Goal: Task Accomplishment & Management: Use online tool/utility

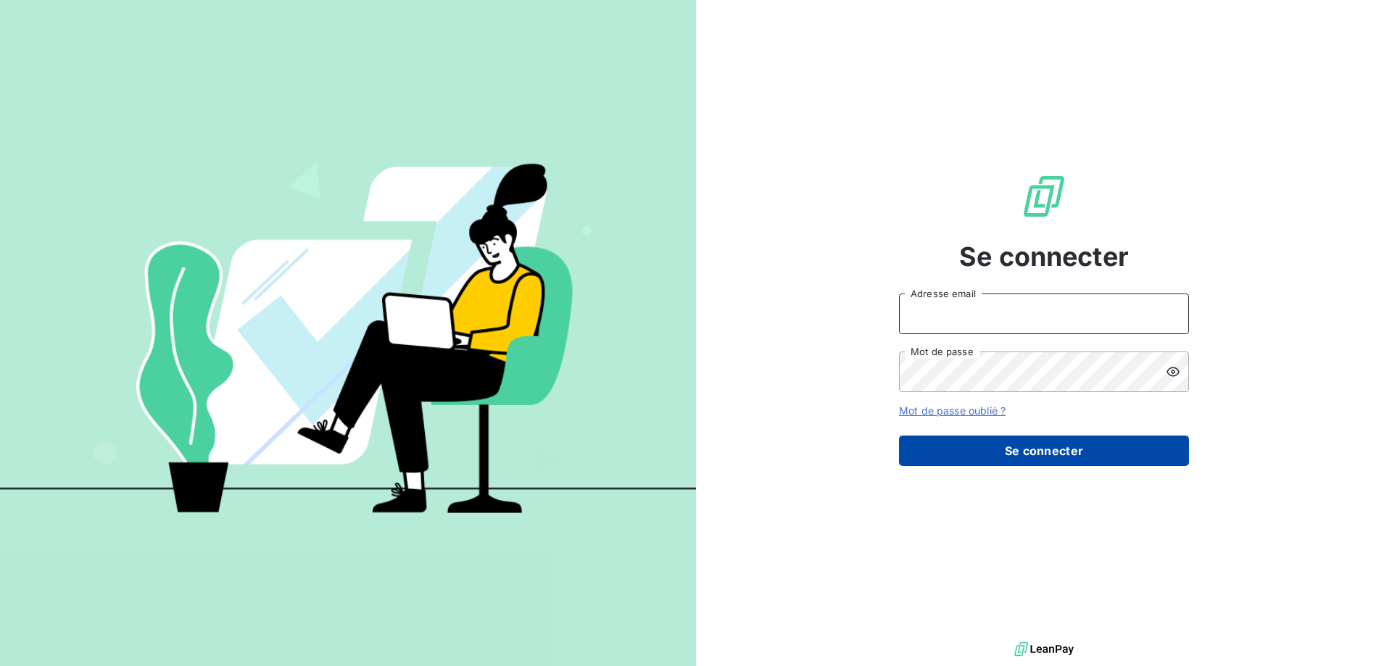
type input "pascale.chancel@cirraplus.com"
click at [1044, 454] on button "Se connecter" at bounding box center [1044, 451] width 290 height 30
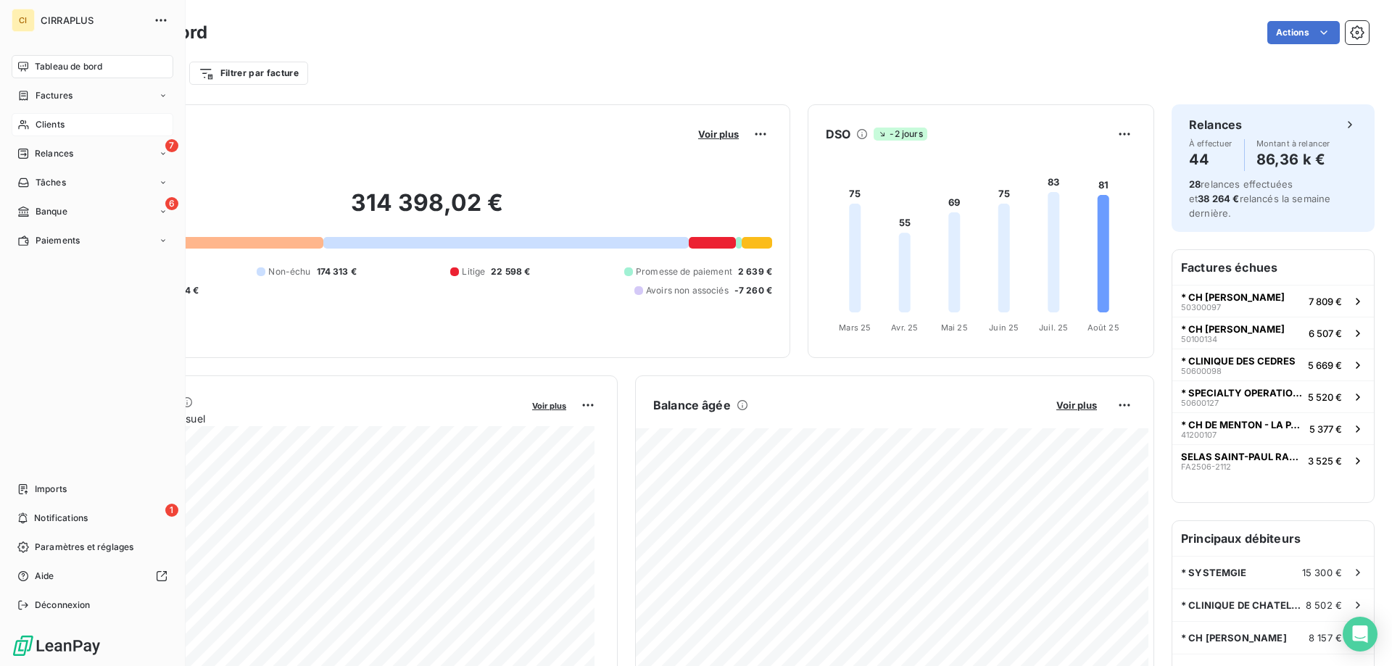
click at [46, 125] on span "Clients" at bounding box center [50, 124] width 29 height 13
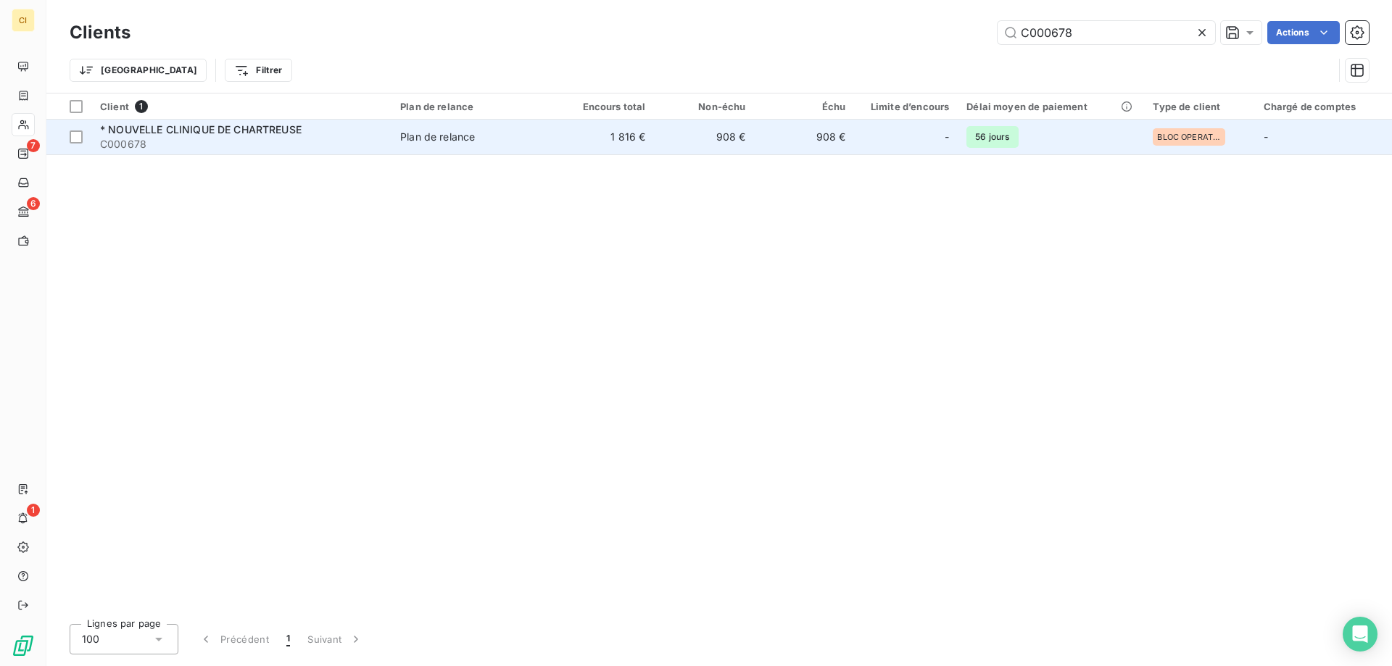
type input "C000678"
click at [159, 127] on span "* NOUVELLE CLINIQUE DE CHARTREUSE" at bounding box center [200, 129] width 201 height 12
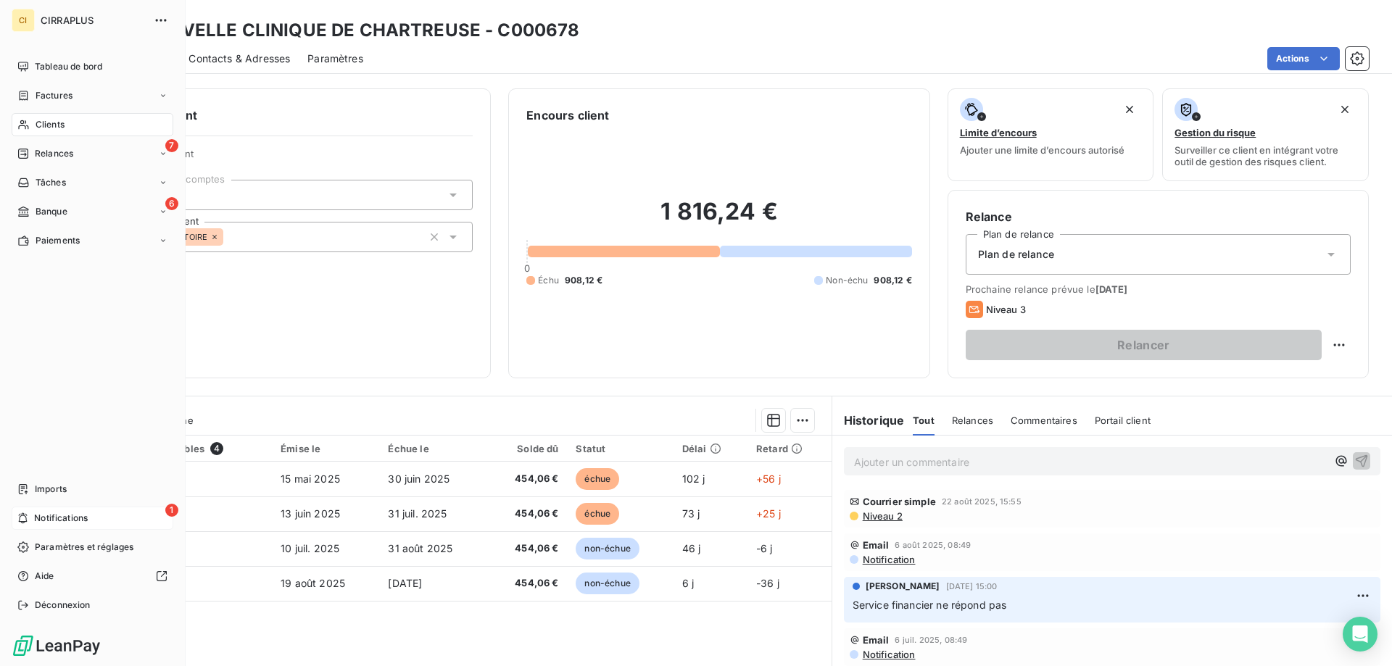
click at [84, 513] on span "Notifications" at bounding box center [61, 518] width 54 height 13
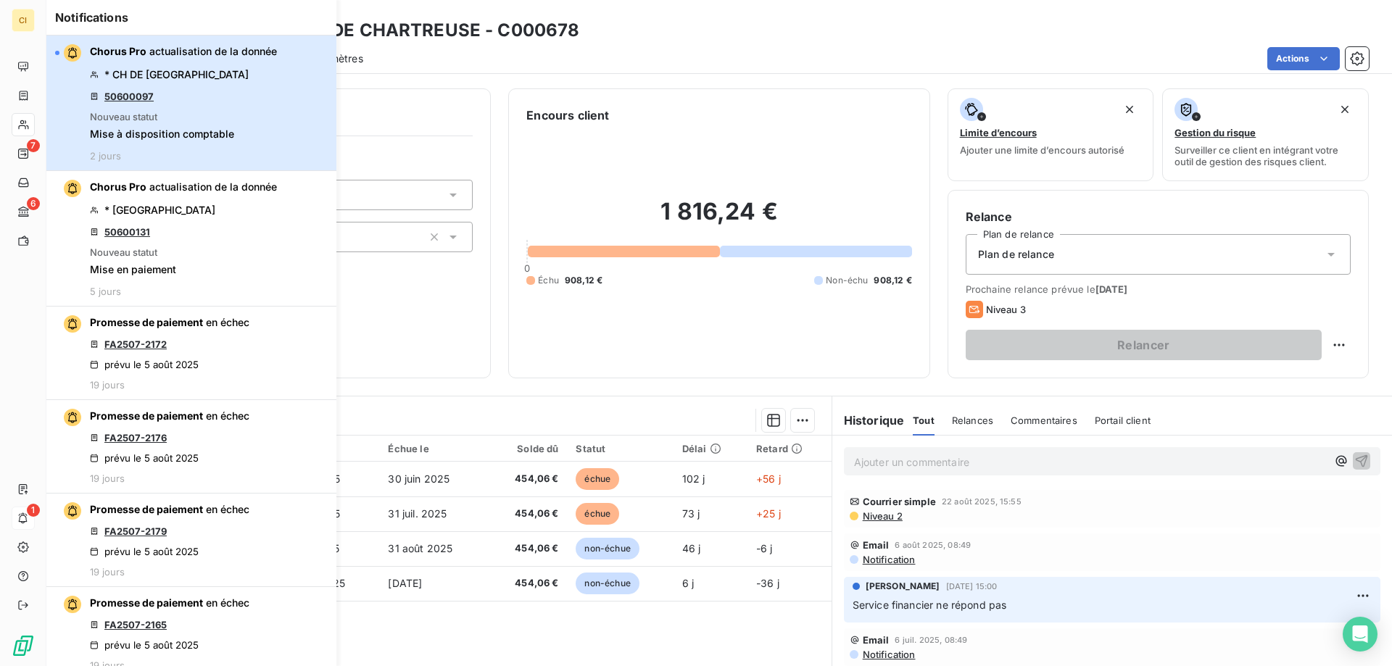
click at [254, 136] on div "Chorus Pro actualisation de la donnée * CH DE ST LAURENT DU PONT 50600097 Nouve…" at bounding box center [183, 102] width 187 height 117
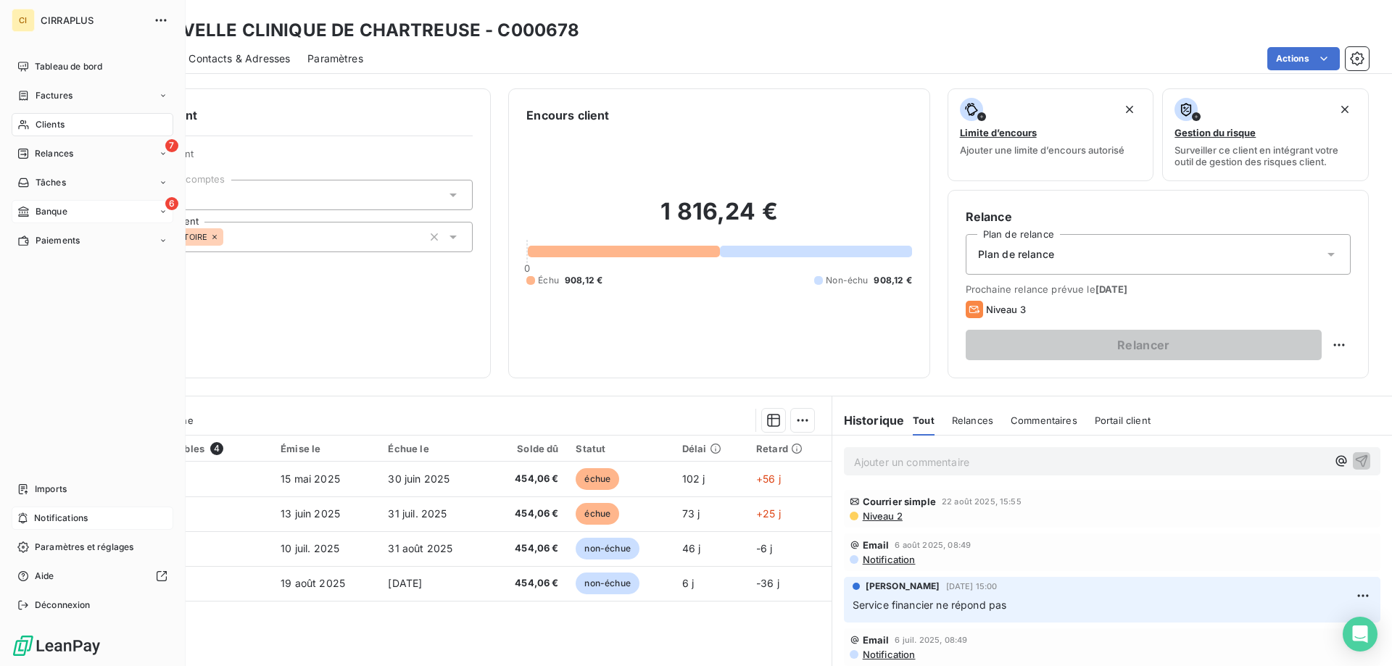
click at [53, 207] on span "Banque" at bounding box center [52, 211] width 32 height 13
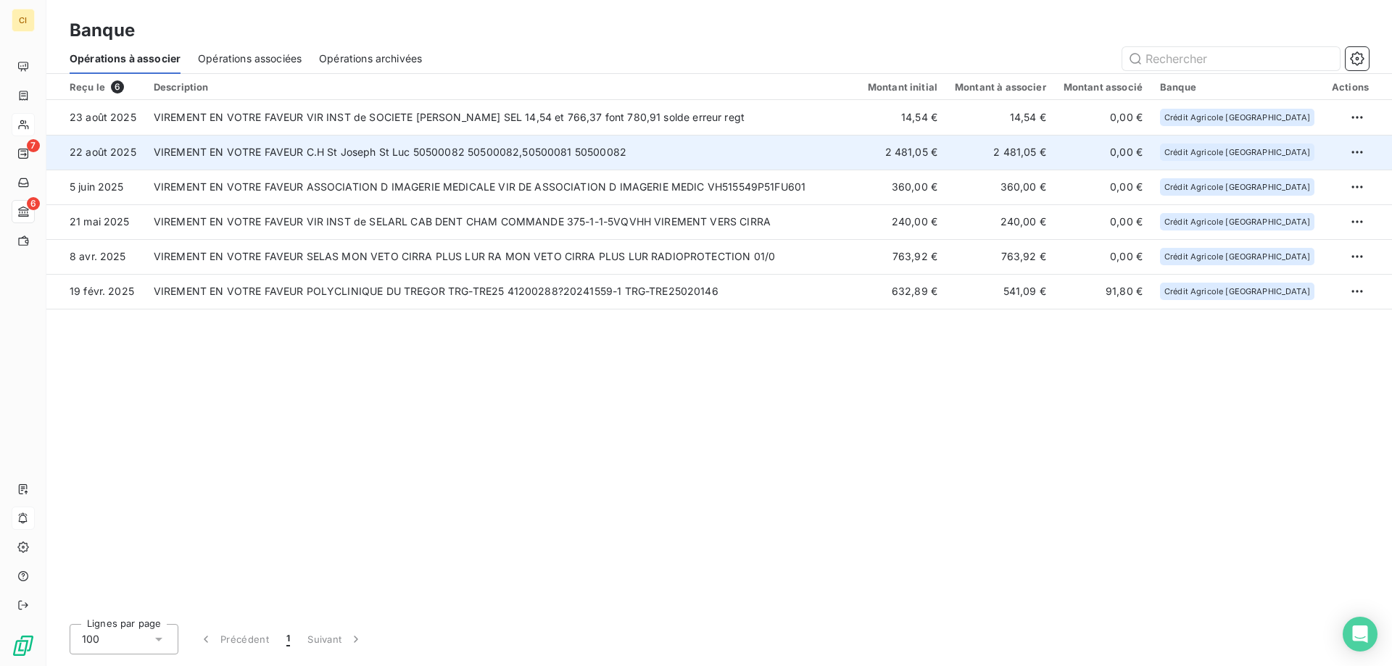
click at [603, 150] on td "VIREMENT EN VOTRE FAVEUR C.H St Joseph St Luc 50500082 50500082,50500081 505000…" at bounding box center [502, 152] width 714 height 35
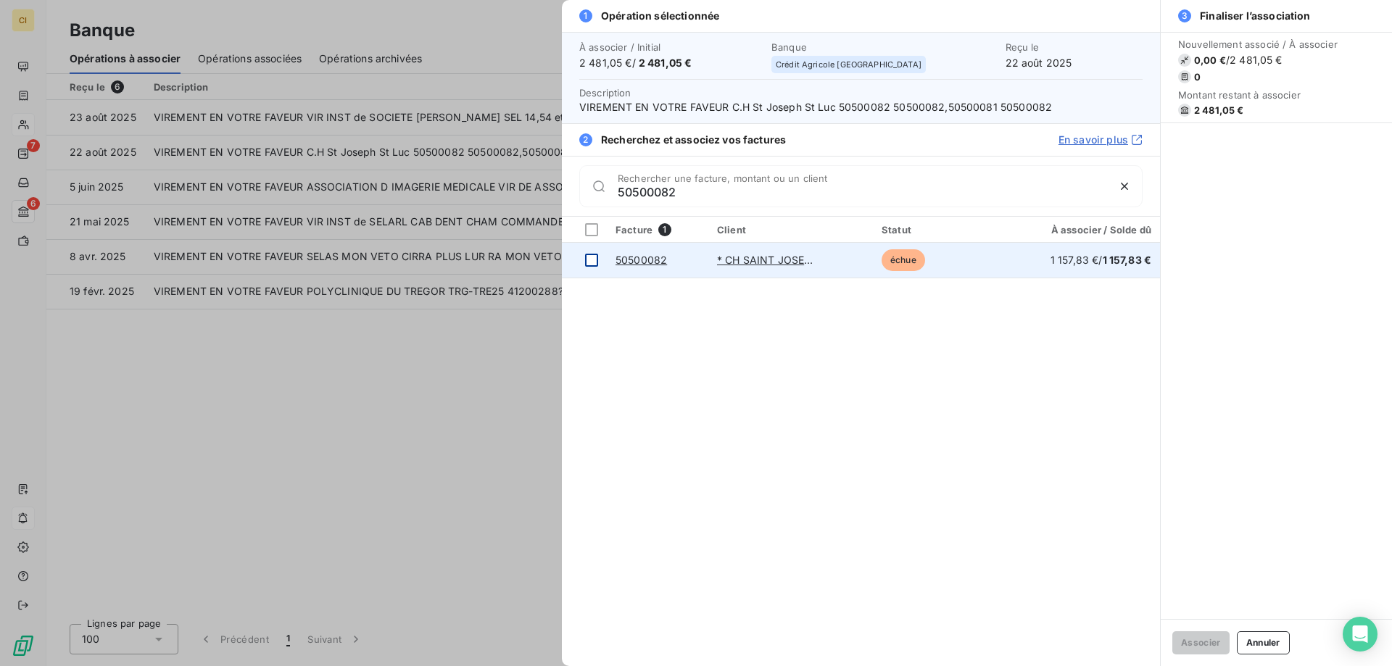
type input "50500082"
click at [589, 257] on div at bounding box center [591, 260] width 13 height 13
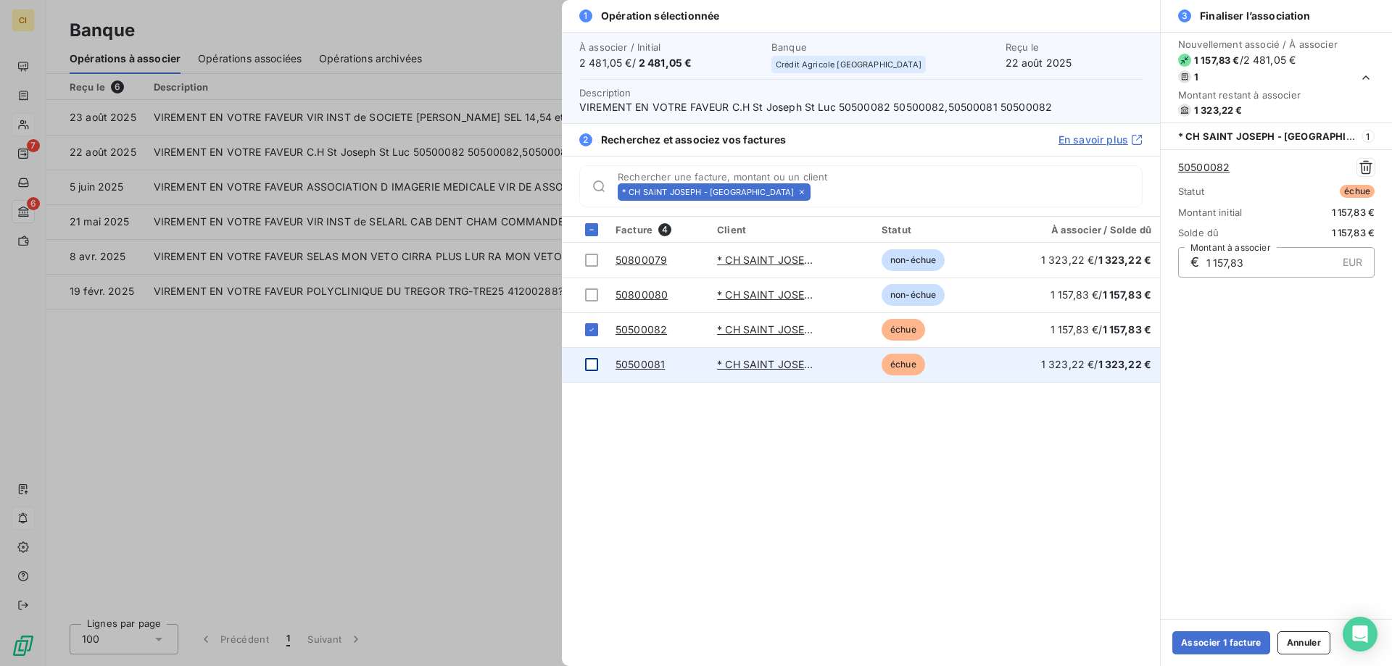
click at [591, 367] on div at bounding box center [591, 364] width 13 height 13
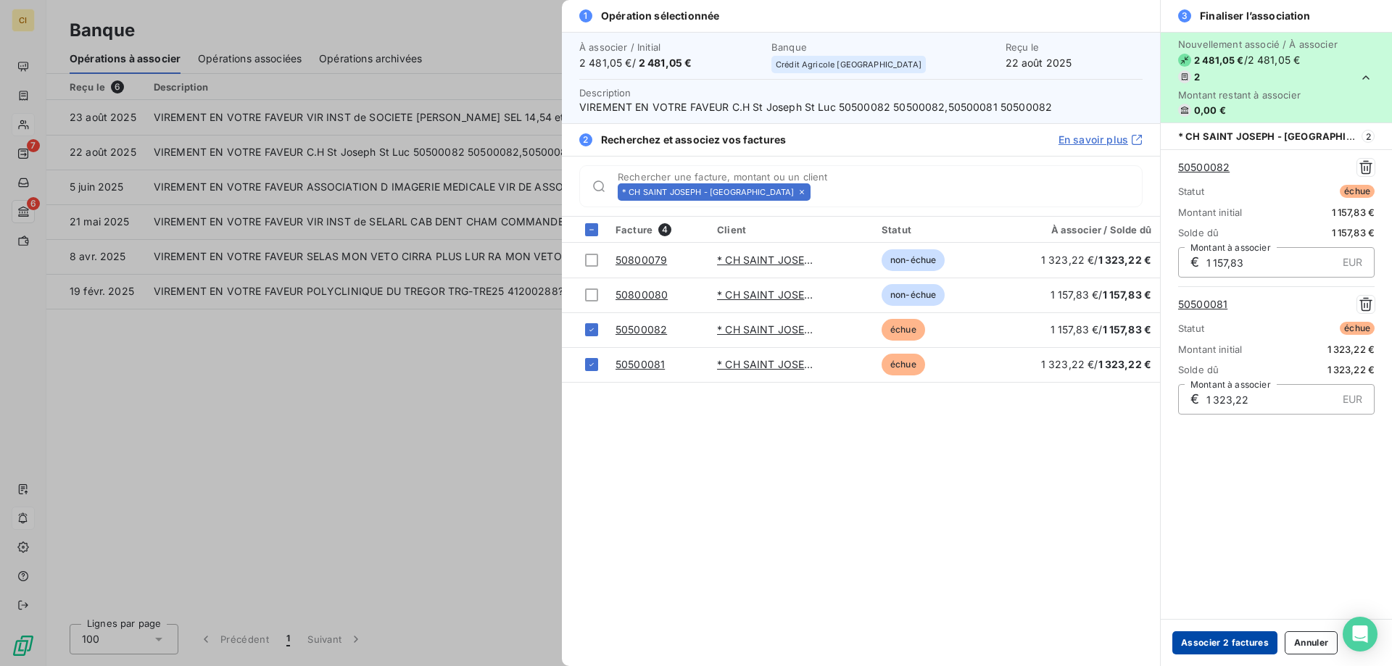
click at [1194, 644] on button "Associer 2 factures" at bounding box center [1224, 642] width 105 height 23
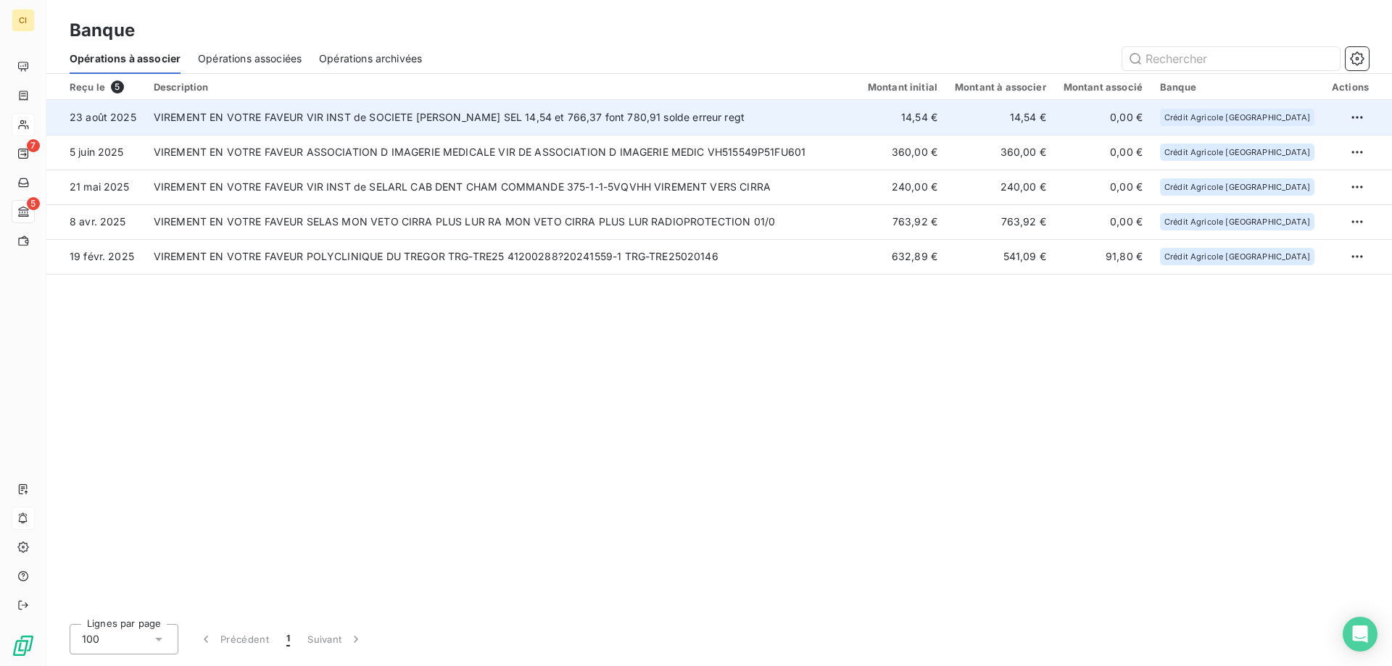
click at [691, 122] on td "VIREMENT EN VOTRE FAVEUR VIR INST de SOCIETE SANDRINE SEL 14,54 et 766,37 font …" at bounding box center [502, 117] width 714 height 35
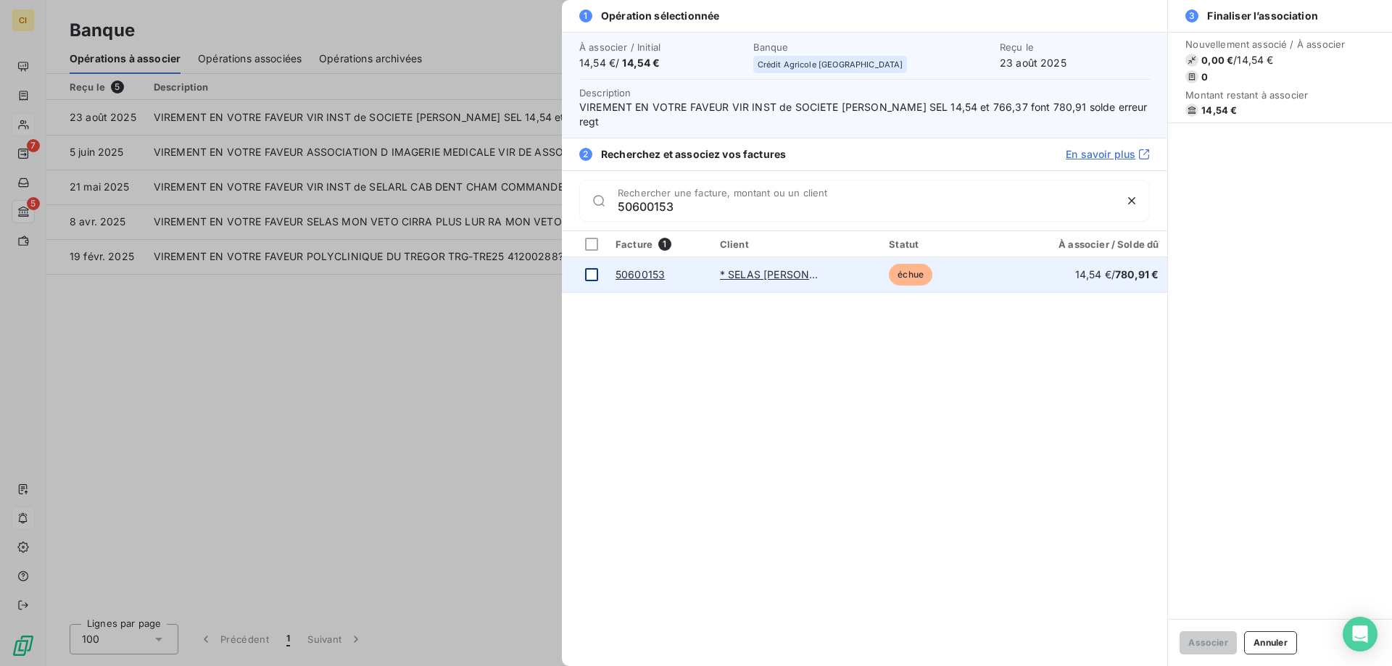
type input "50600153"
click at [591, 268] on div at bounding box center [591, 274] width 13 height 13
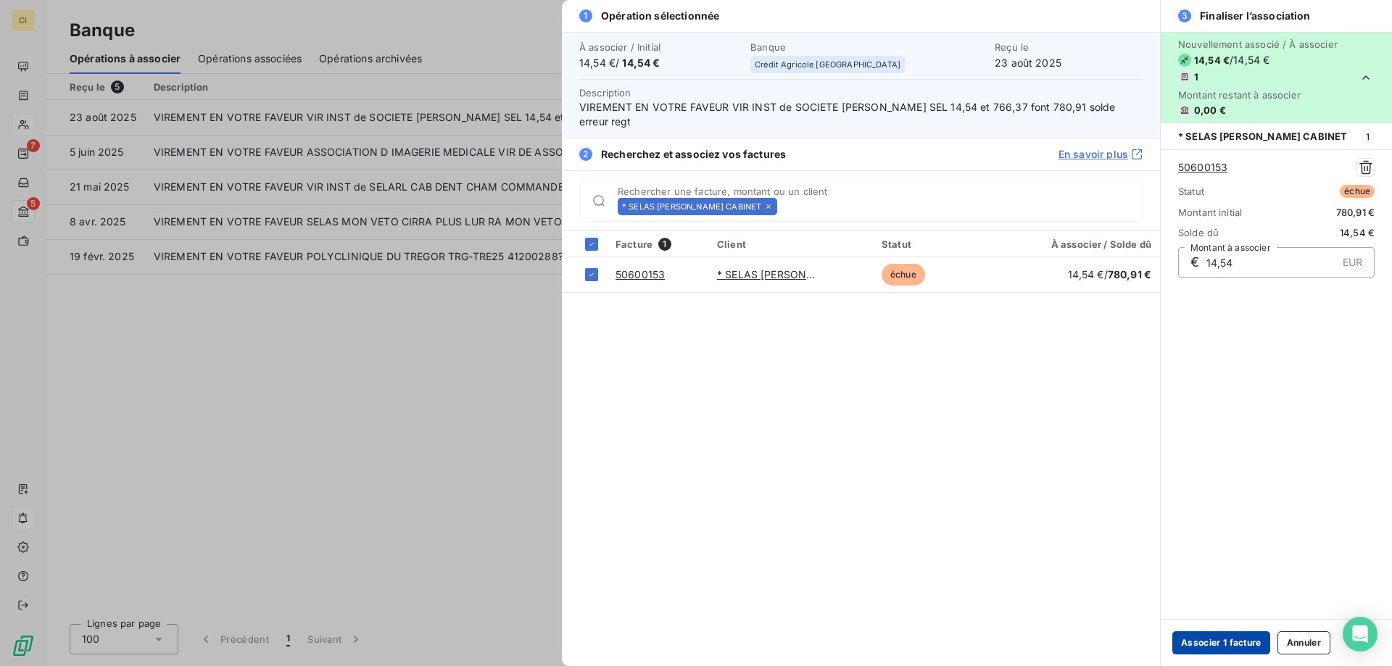
click at [1247, 640] on button "Associer 1 facture" at bounding box center [1221, 642] width 98 height 23
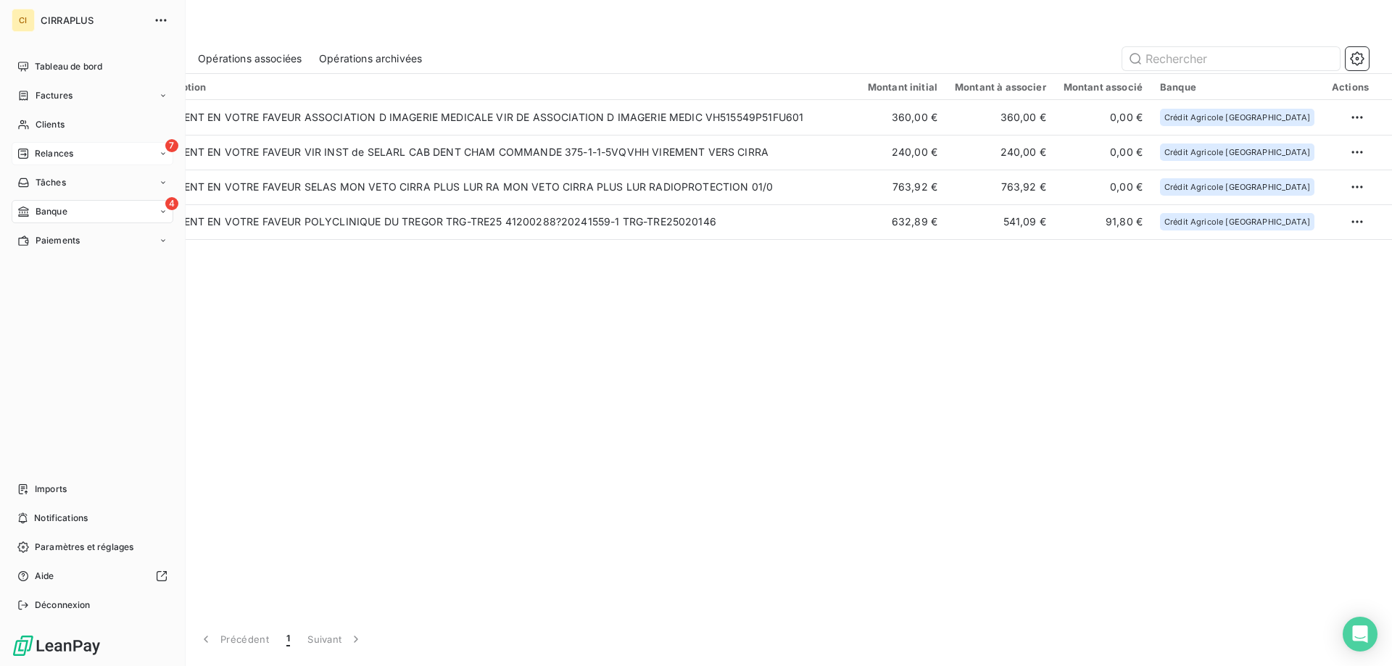
click at [50, 152] on span "Relances" at bounding box center [54, 153] width 38 height 13
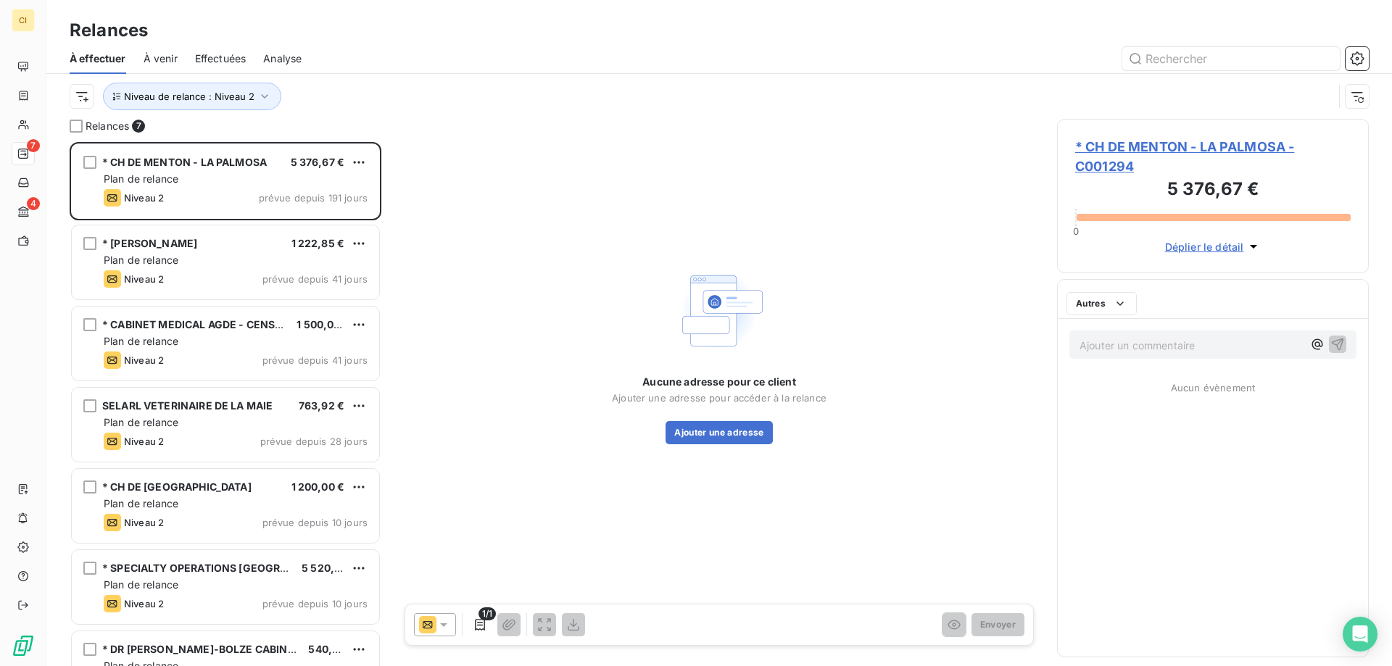
scroll to position [513, 301]
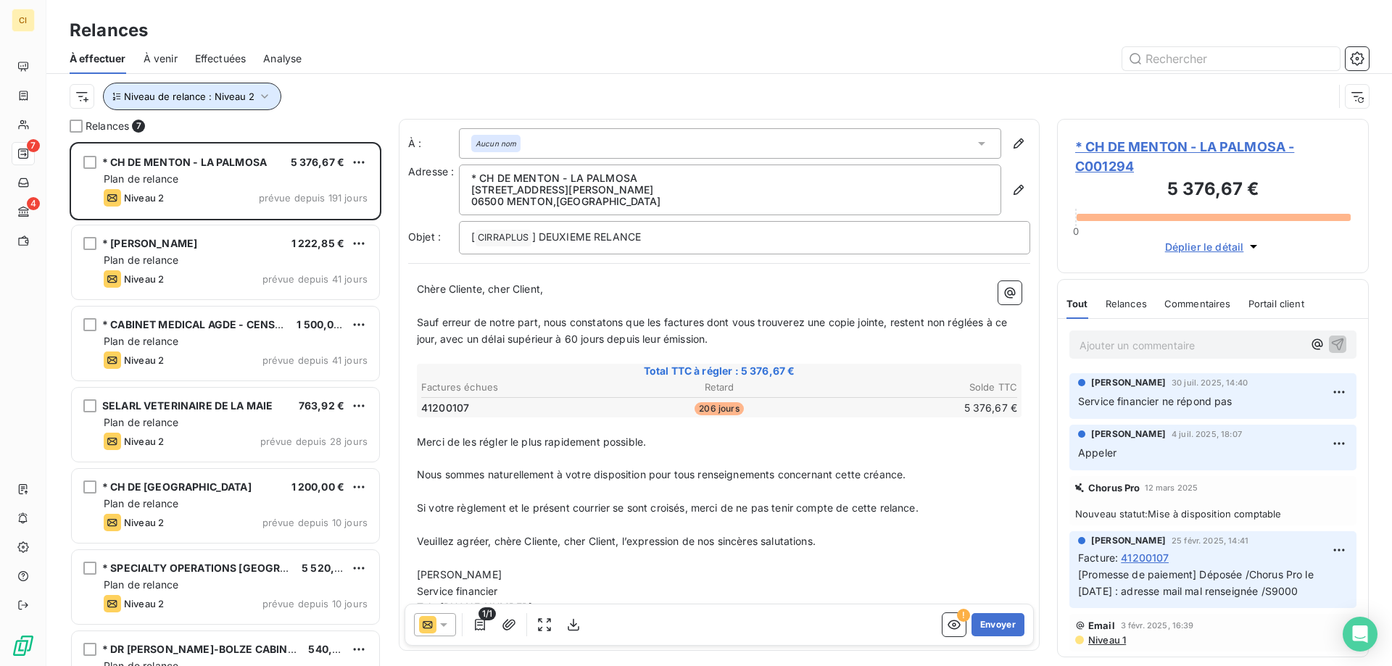
click at [261, 96] on icon "button" at bounding box center [264, 96] width 14 height 14
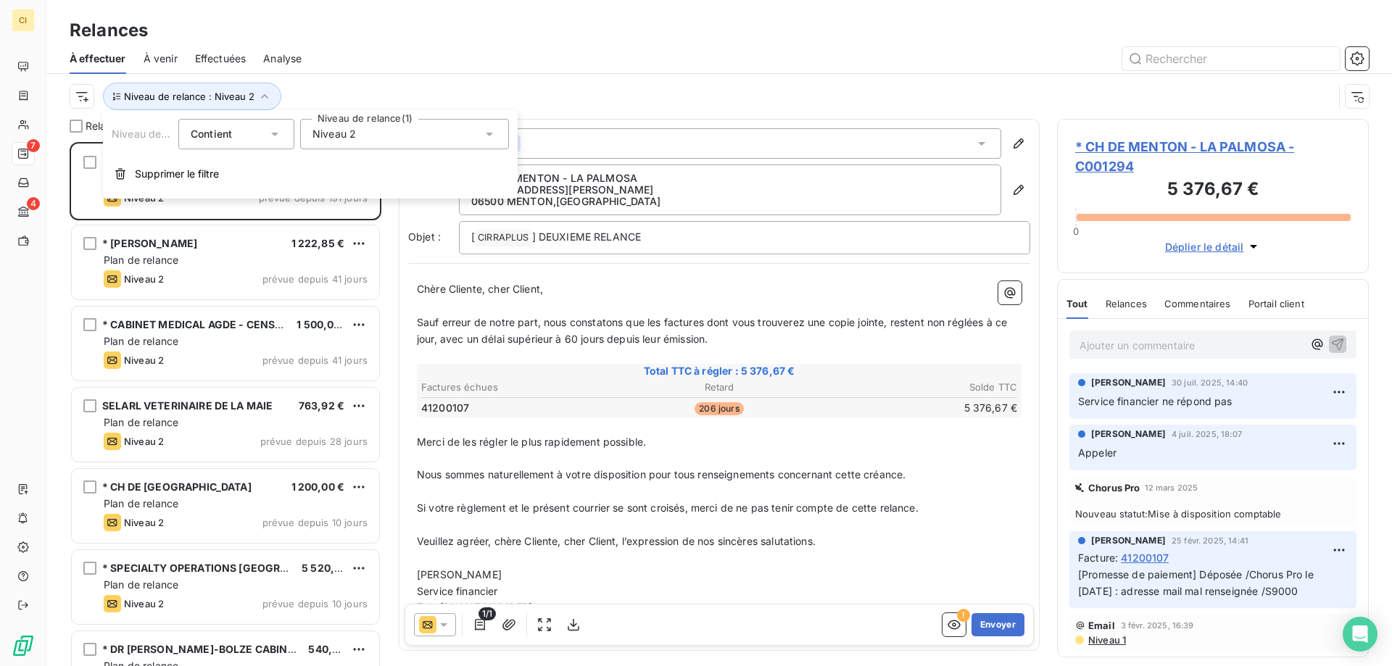
click at [487, 132] on icon at bounding box center [489, 134] width 14 height 14
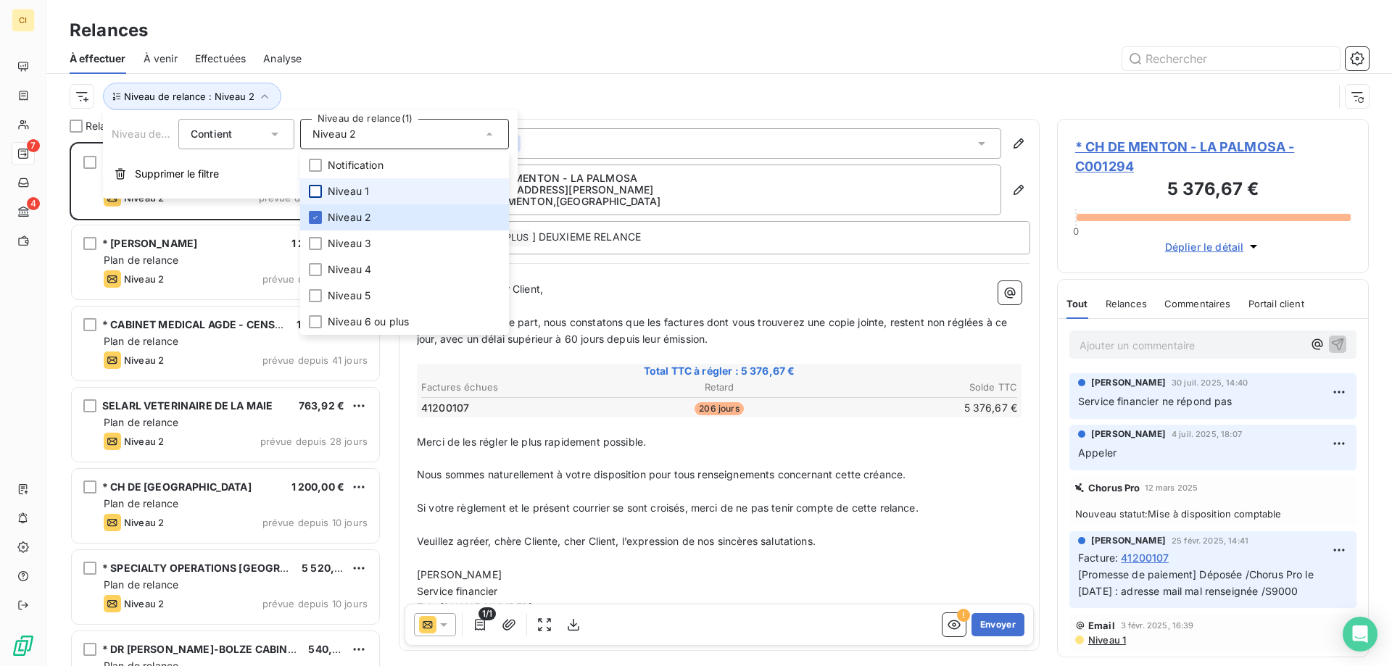
click at [315, 189] on div at bounding box center [315, 191] width 13 height 13
click at [314, 214] on icon at bounding box center [315, 217] width 9 height 9
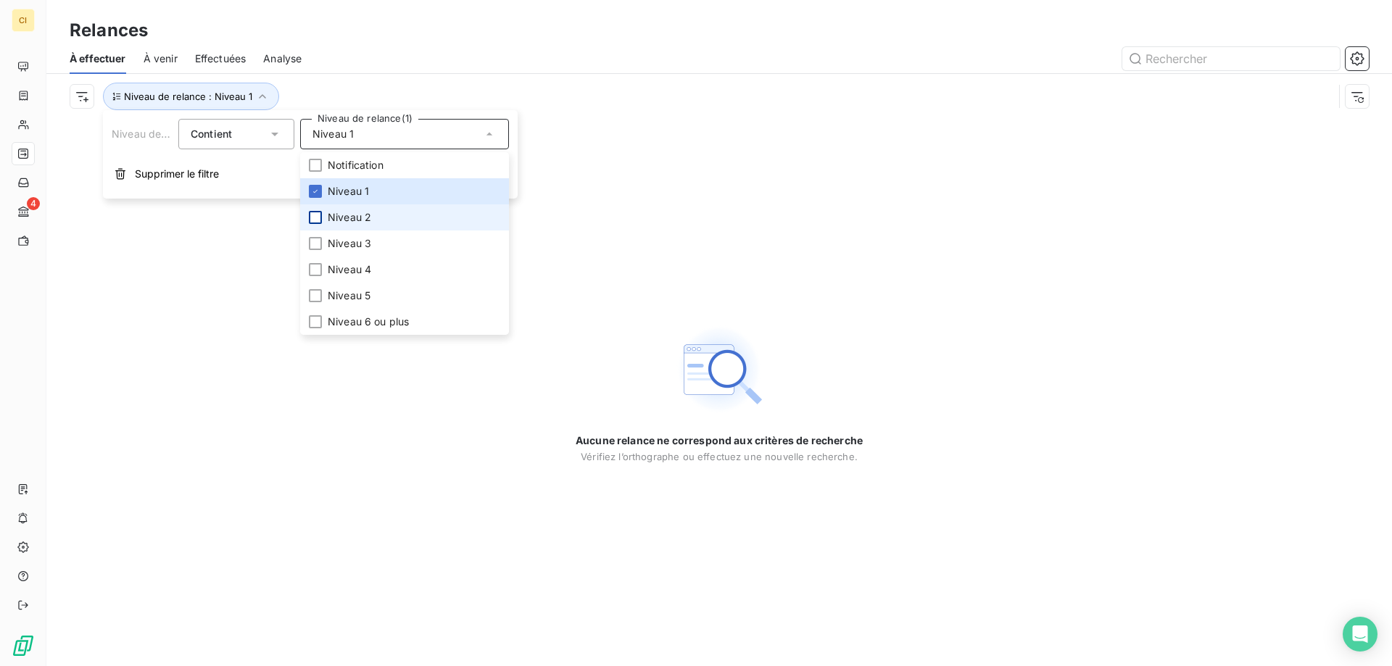
click at [449, 38] on div "Relances" at bounding box center [718, 30] width 1345 height 26
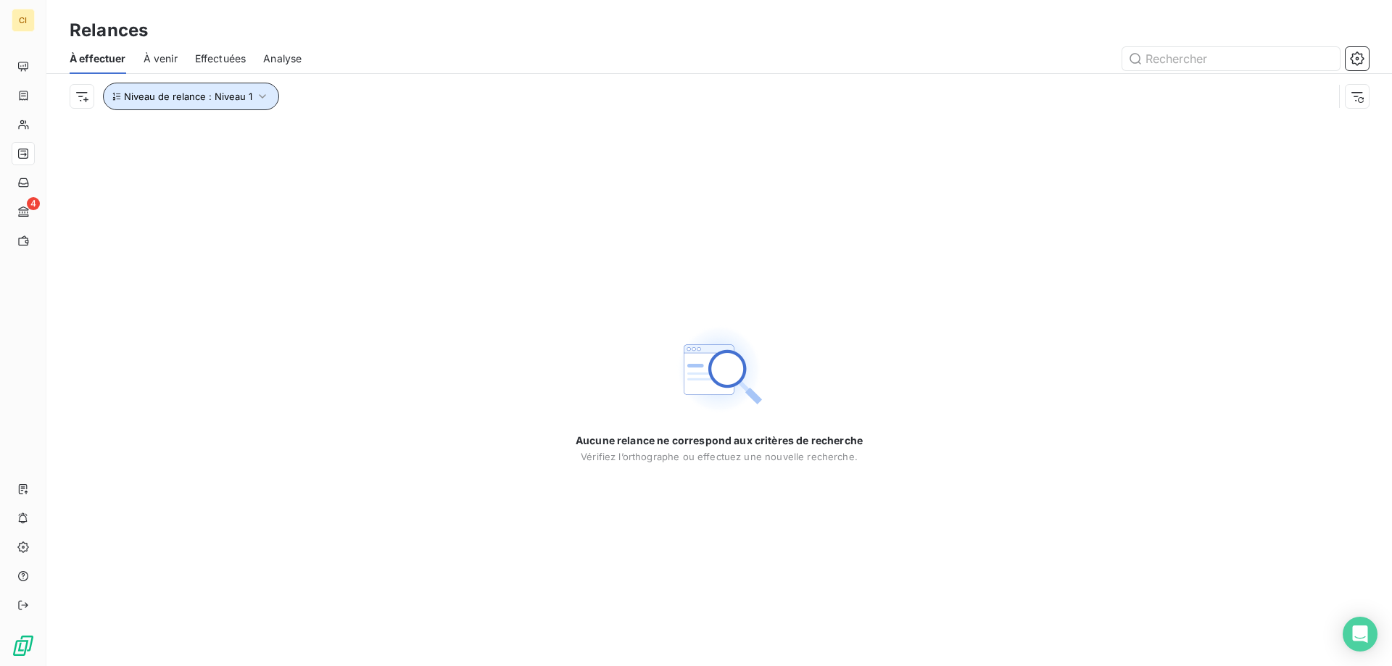
click at [261, 94] on icon "button" at bounding box center [262, 96] width 14 height 14
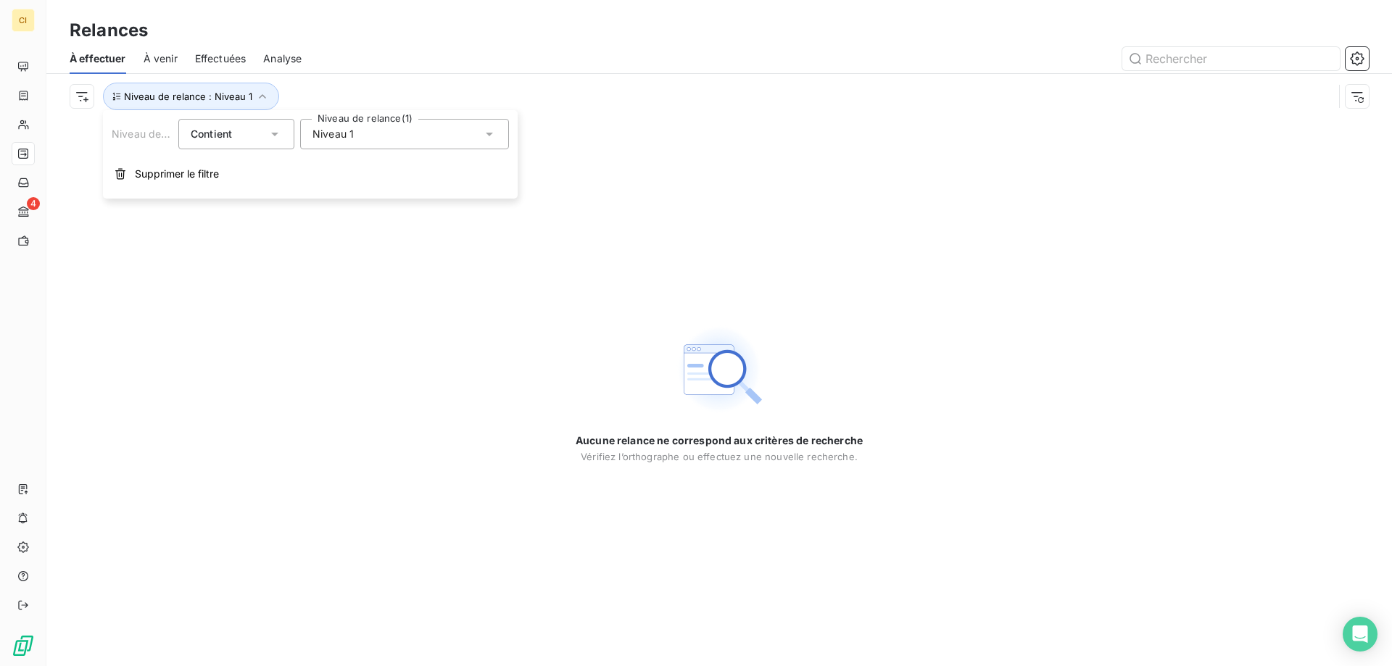
click at [491, 133] on icon at bounding box center [489, 135] width 7 height 4
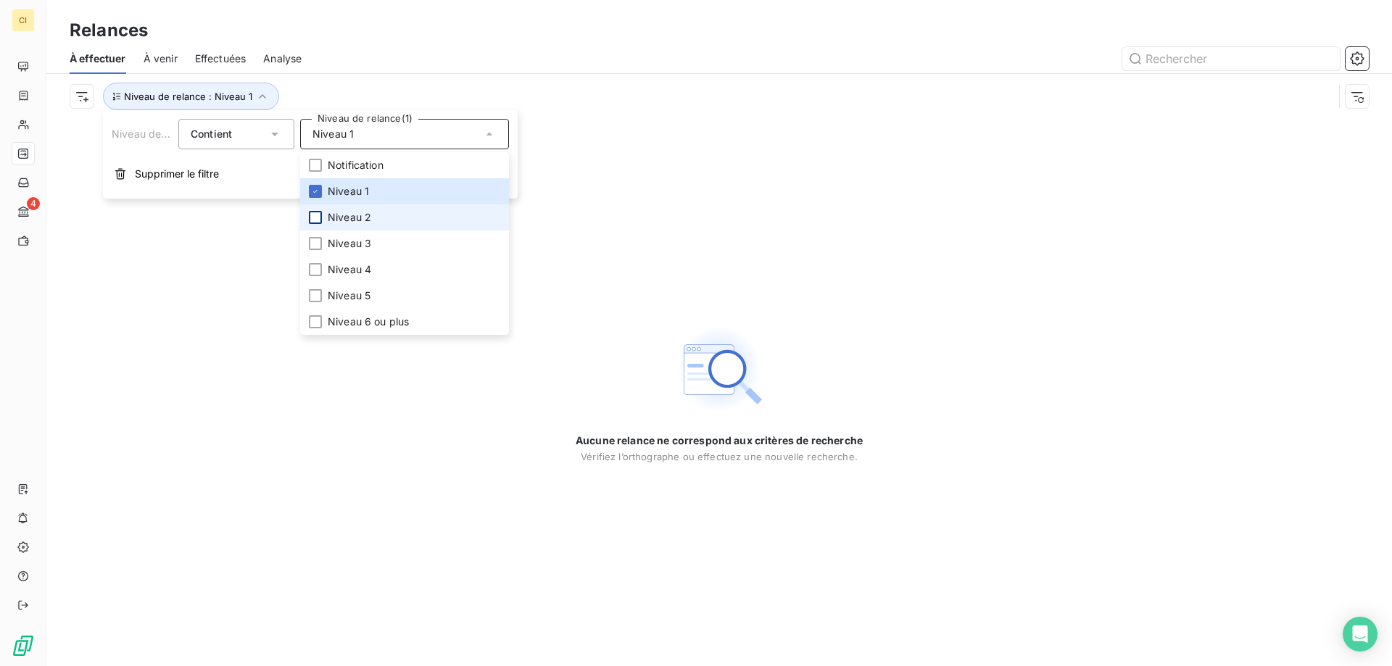
click at [317, 217] on div at bounding box center [315, 217] width 13 height 13
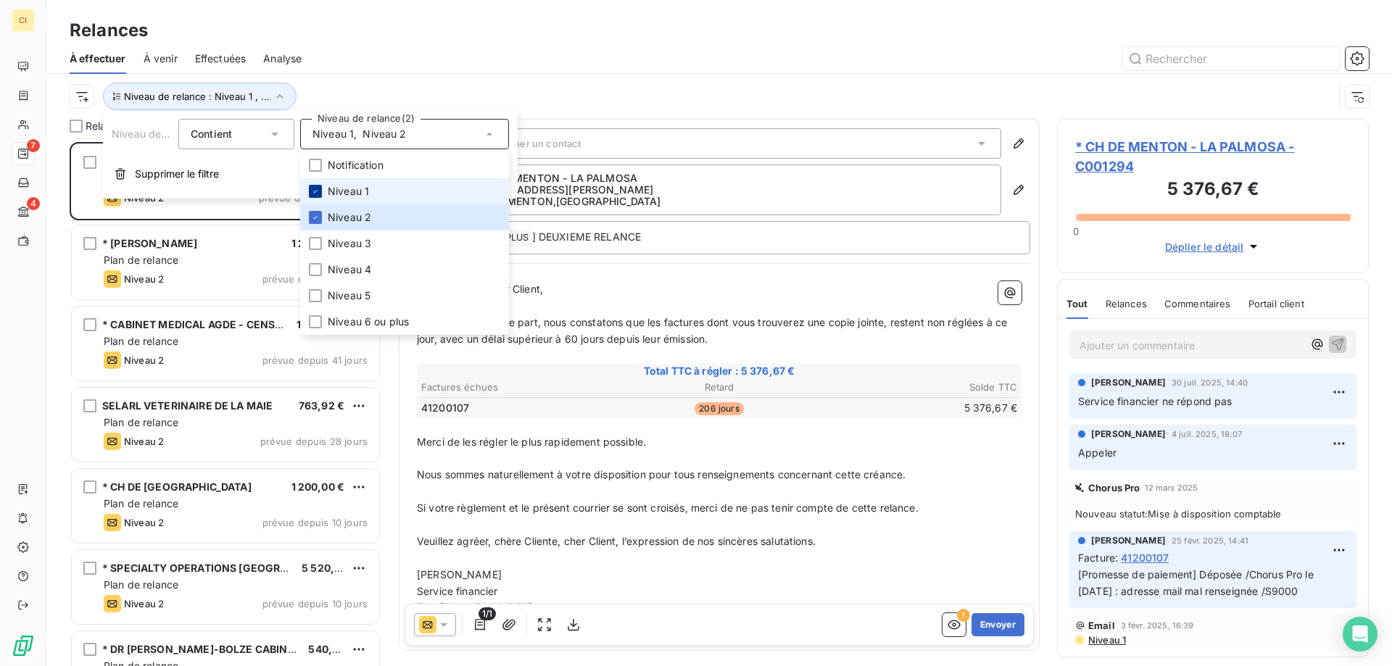
scroll to position [513, 301]
click at [317, 186] on div at bounding box center [315, 191] width 13 height 13
click at [397, 44] on div "À effectuer À venir Effectuées Analyse" at bounding box center [718, 58] width 1345 height 30
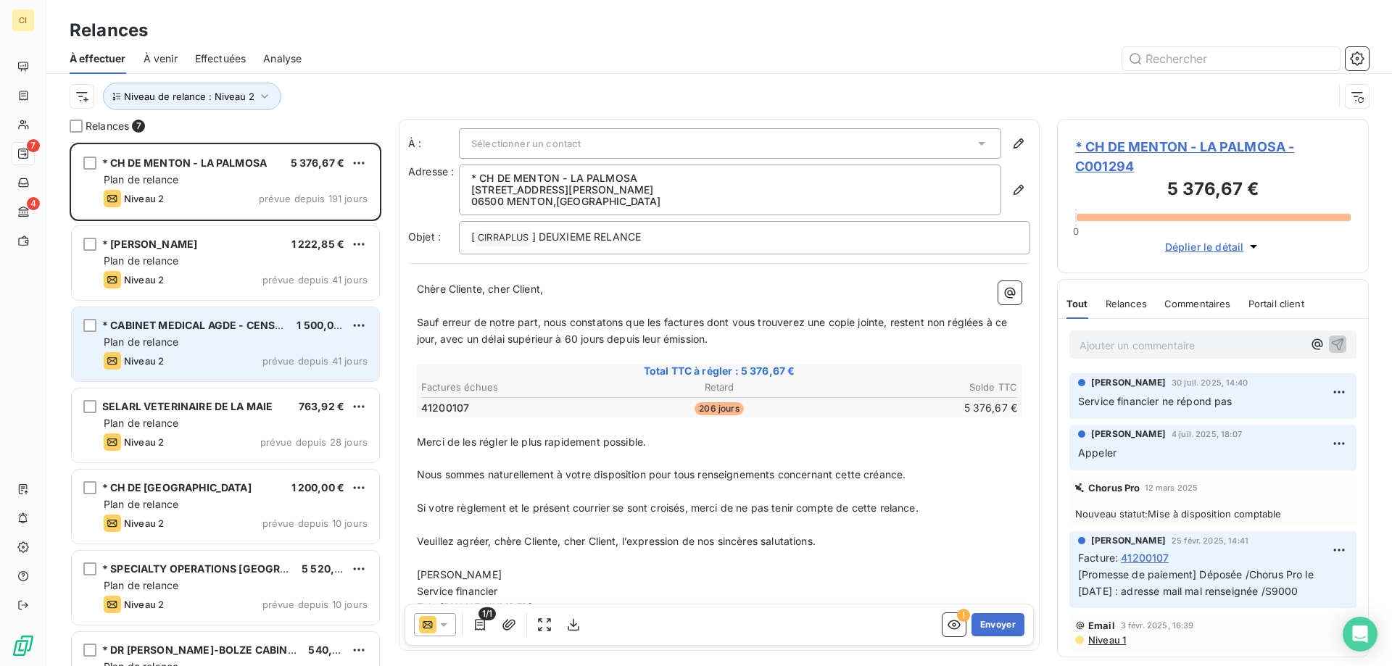
scroll to position [45, 0]
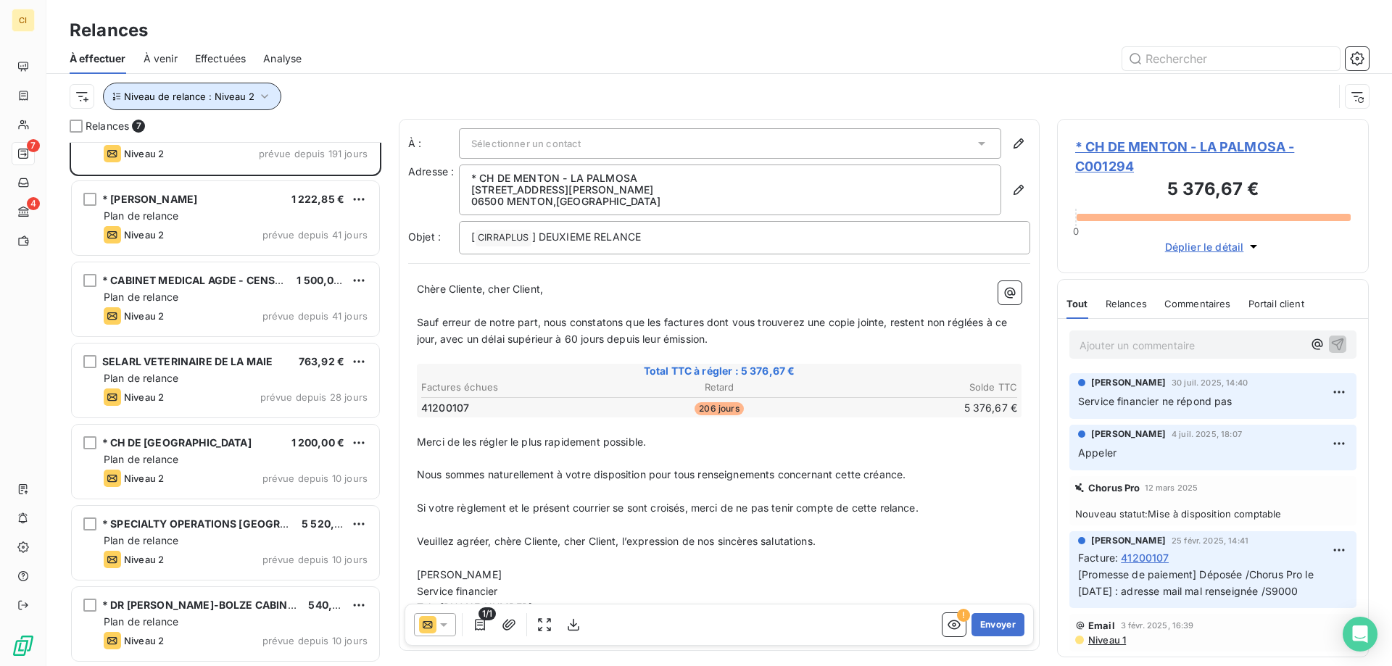
click at [265, 95] on icon "button" at bounding box center [264, 96] width 7 height 4
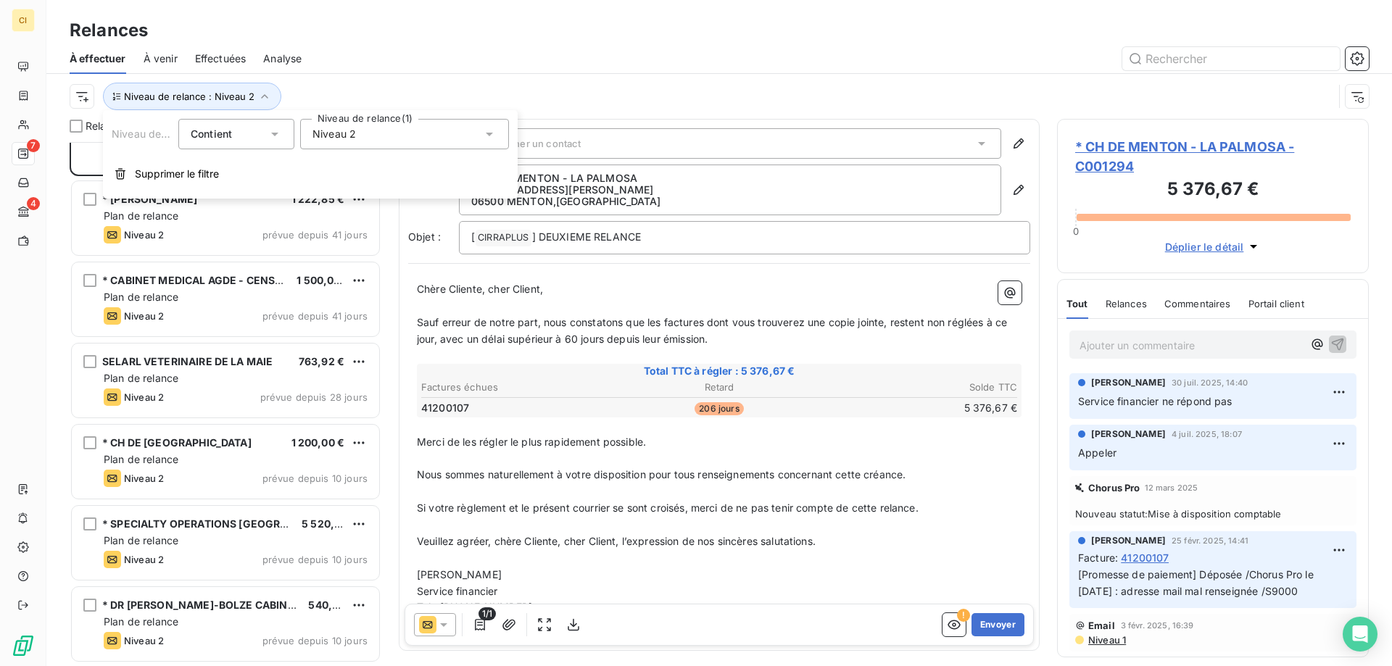
drag, startPoint x: 489, startPoint y: 136, endPoint x: 467, endPoint y: 144, distance: 23.4
click at [489, 135] on icon at bounding box center [489, 135] width 7 height 4
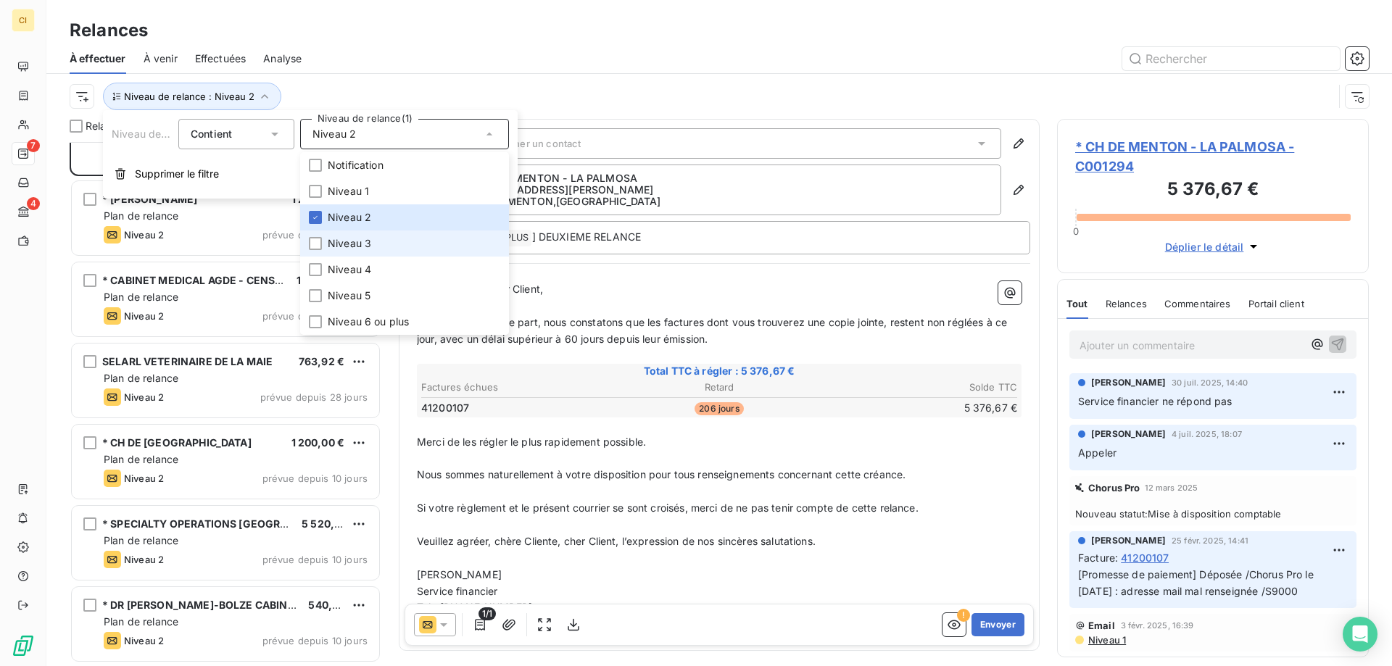
click at [324, 244] on li "Niveau 3" at bounding box center [404, 243] width 209 height 26
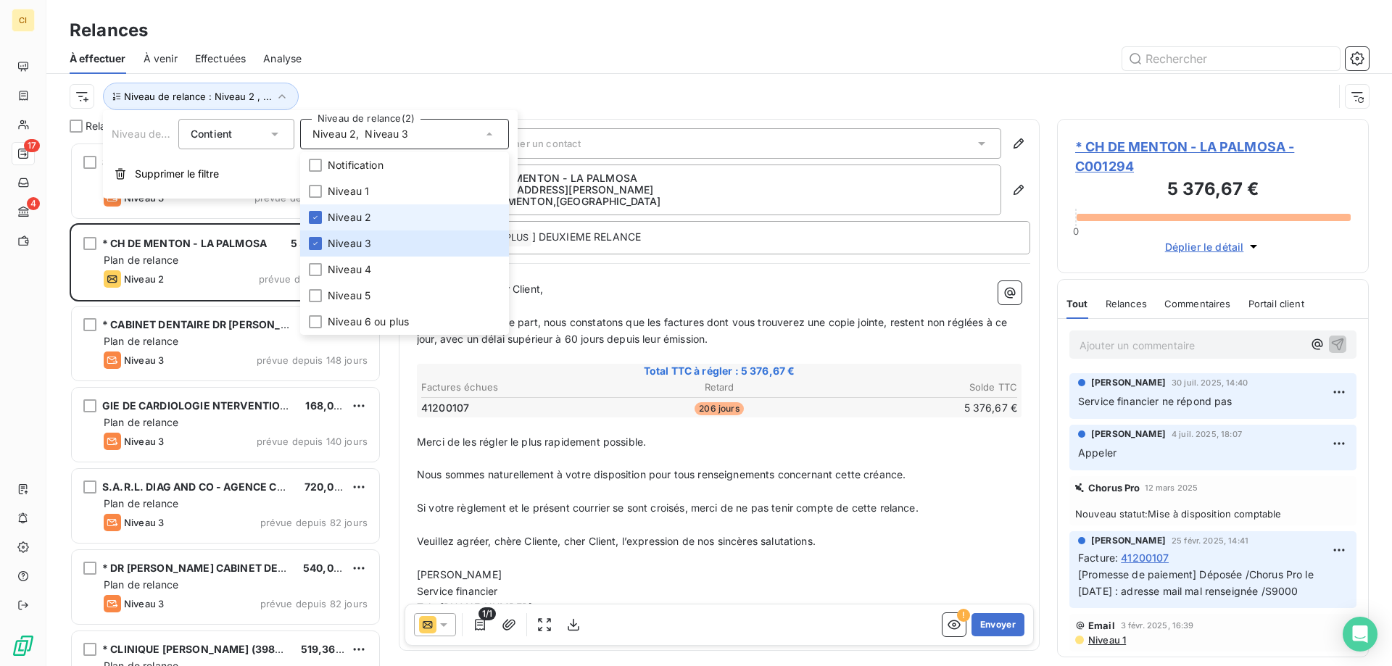
scroll to position [513, 301]
click at [315, 224] on li "Niveau 2" at bounding box center [404, 217] width 209 height 26
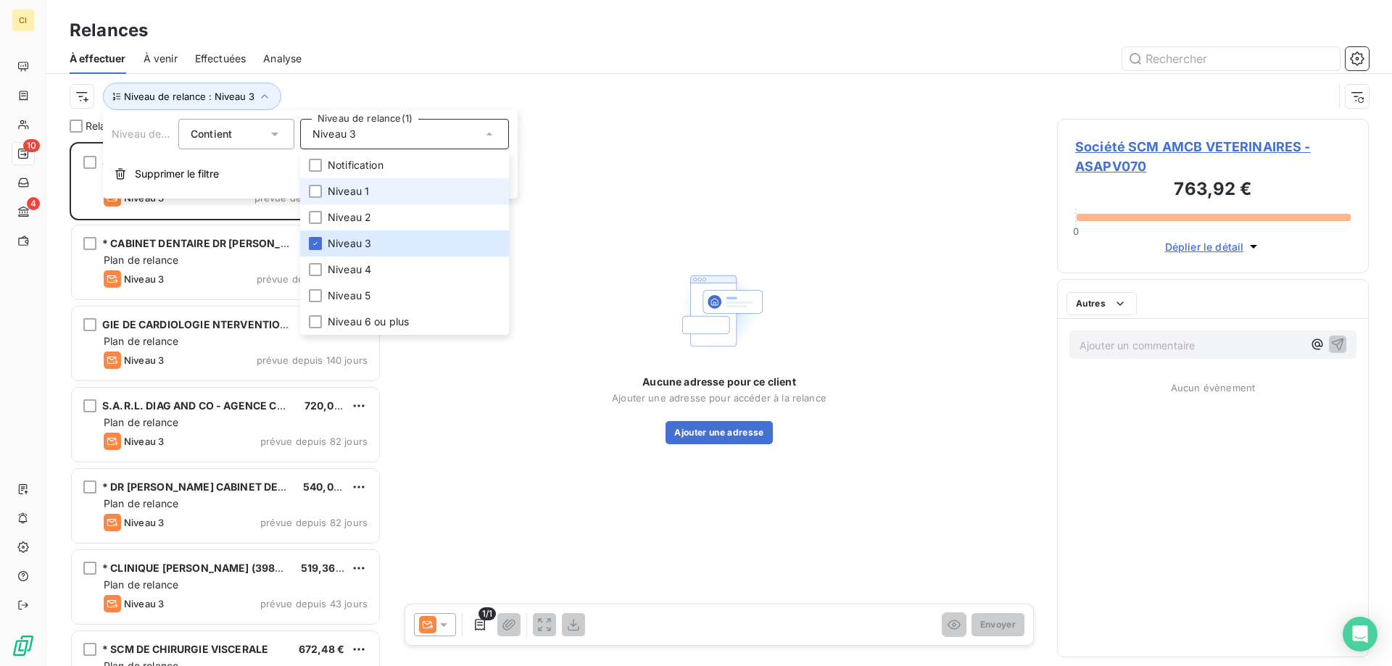
scroll to position [513, 301]
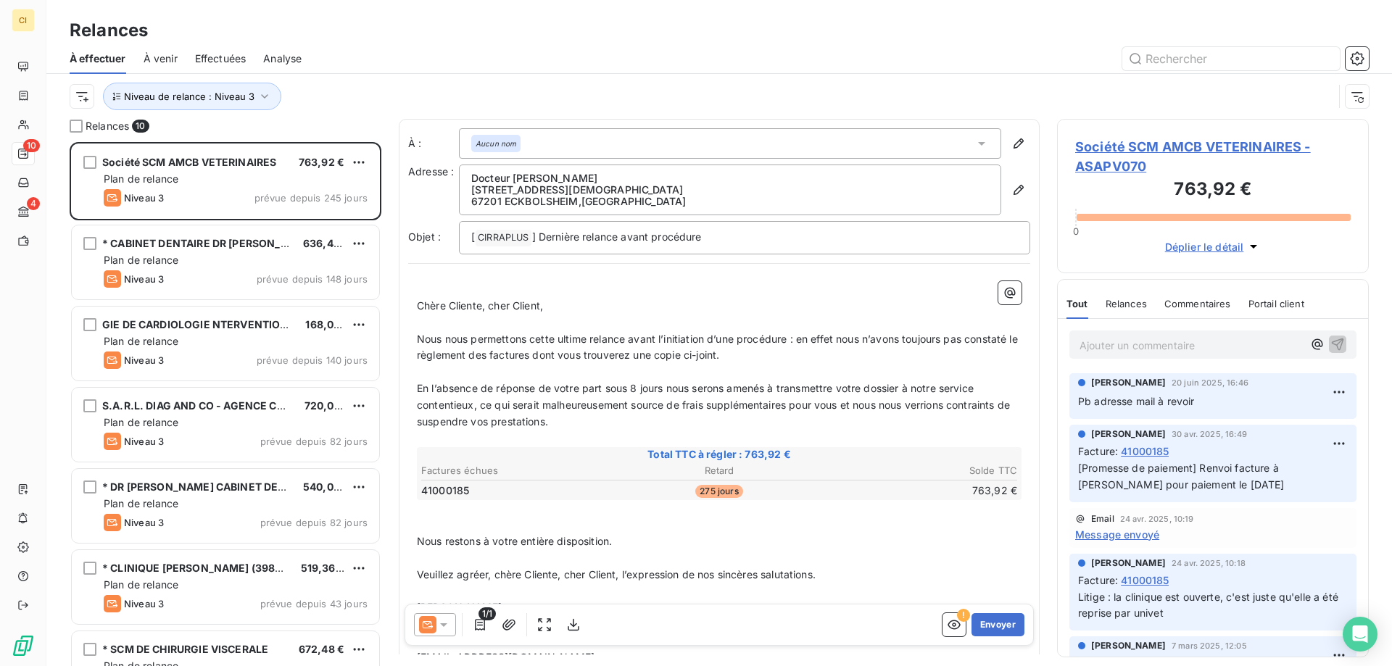
click at [434, 48] on div at bounding box center [843, 58] width 1049 height 23
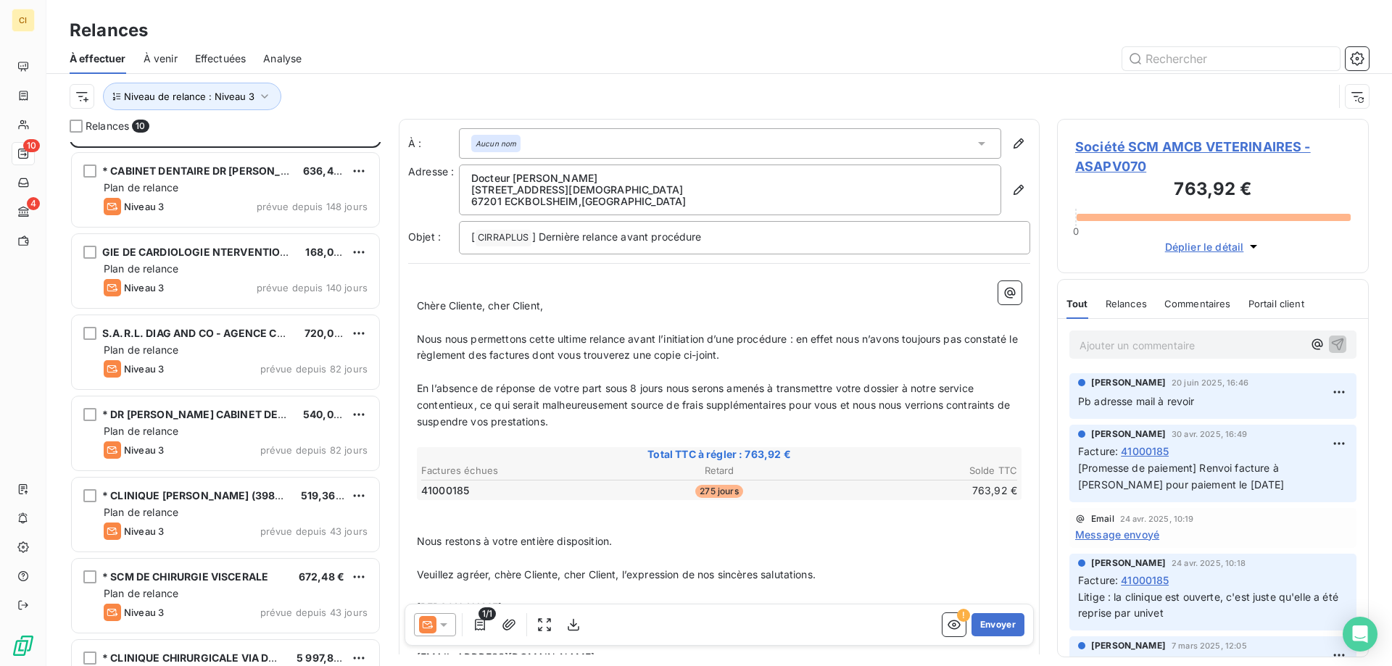
scroll to position [0, 0]
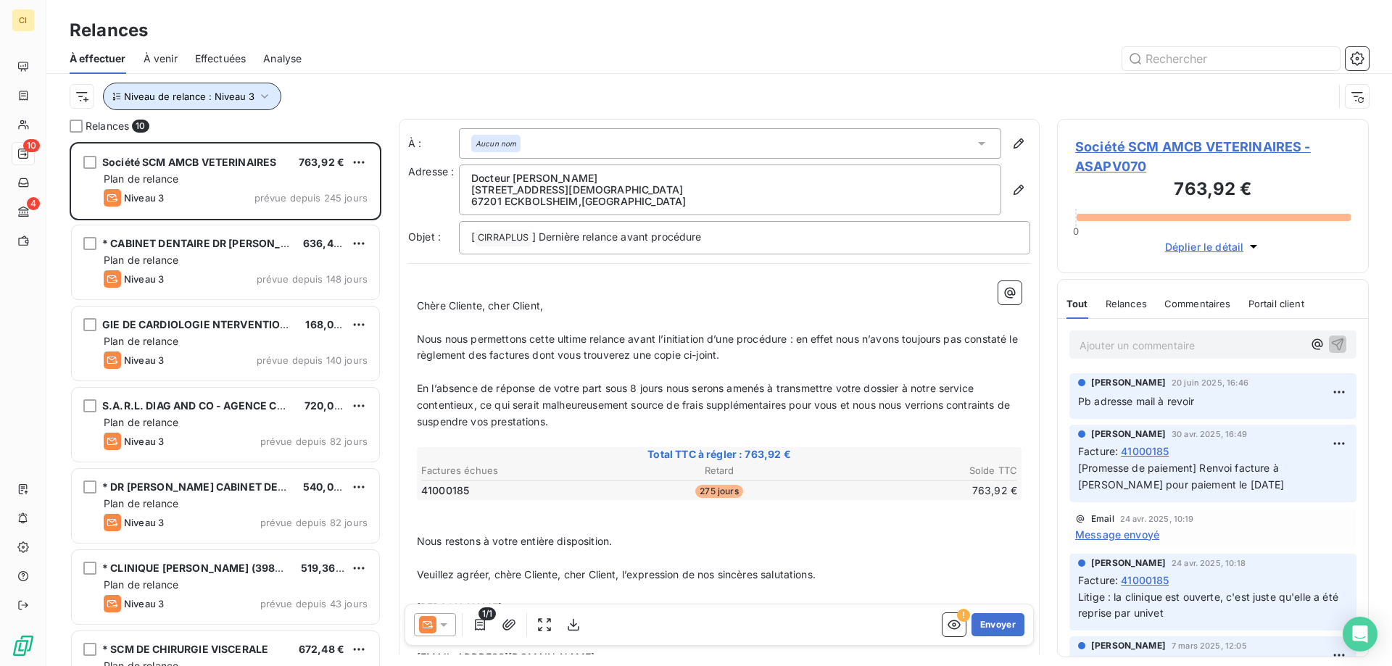
click at [265, 99] on icon "button" at bounding box center [264, 96] width 14 height 14
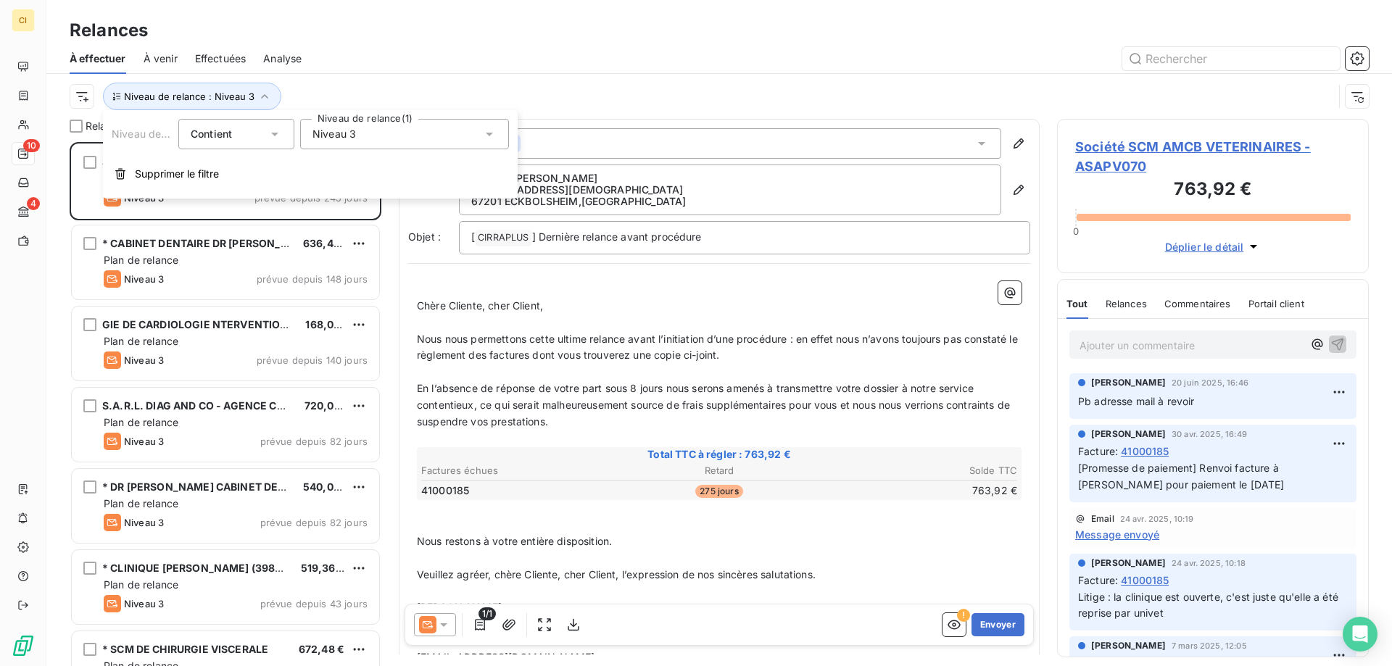
click at [491, 131] on icon at bounding box center [489, 134] width 14 height 14
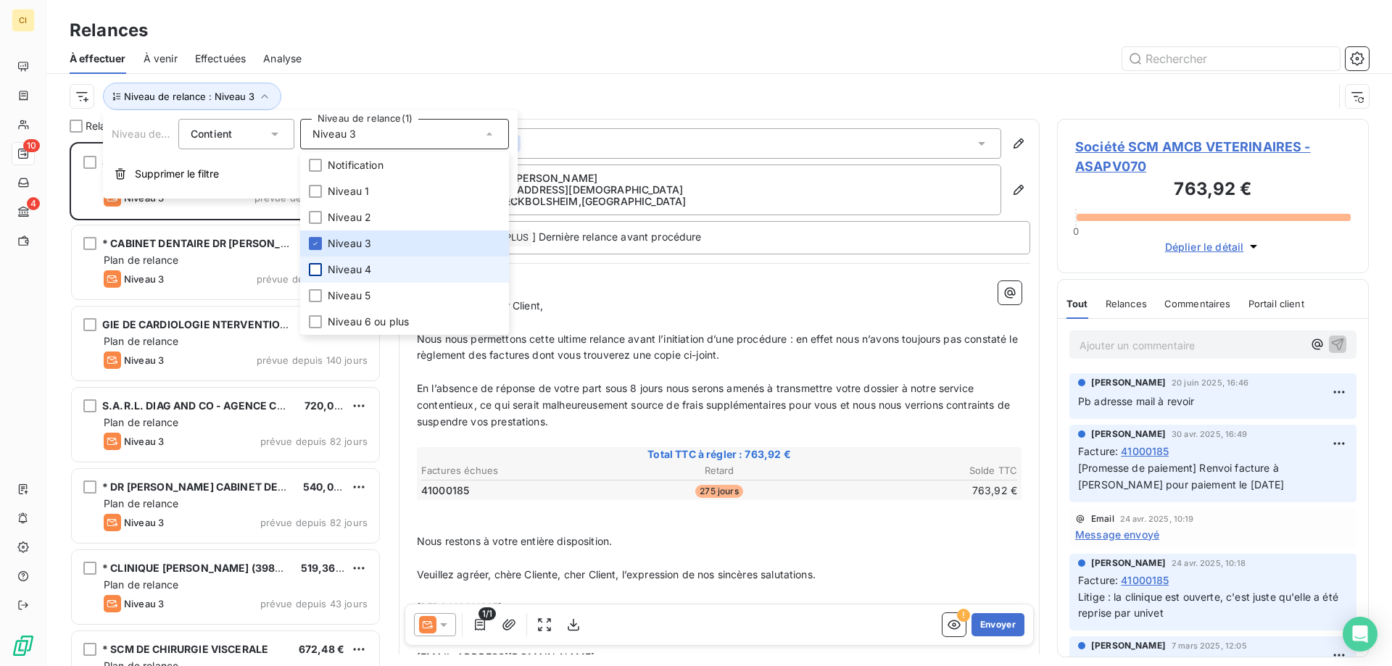
click at [315, 270] on div at bounding box center [315, 269] width 13 height 13
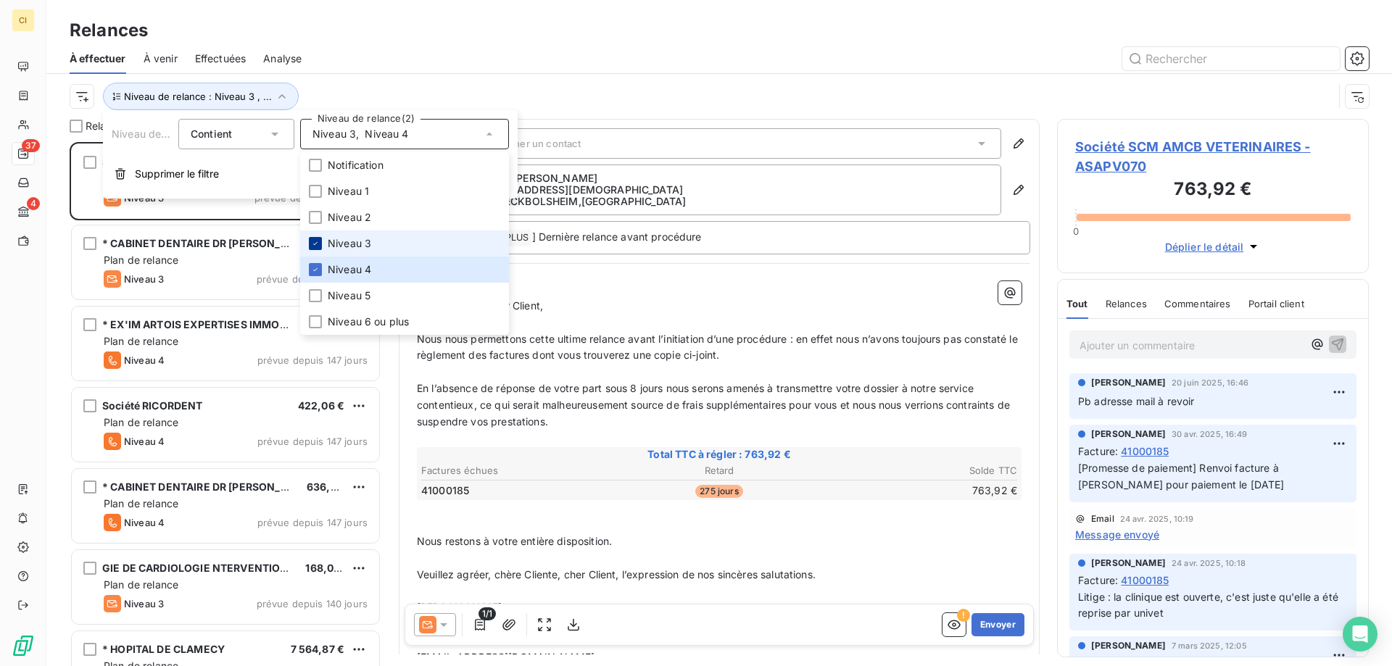
scroll to position [513, 301]
click at [314, 241] on icon at bounding box center [315, 243] width 9 height 9
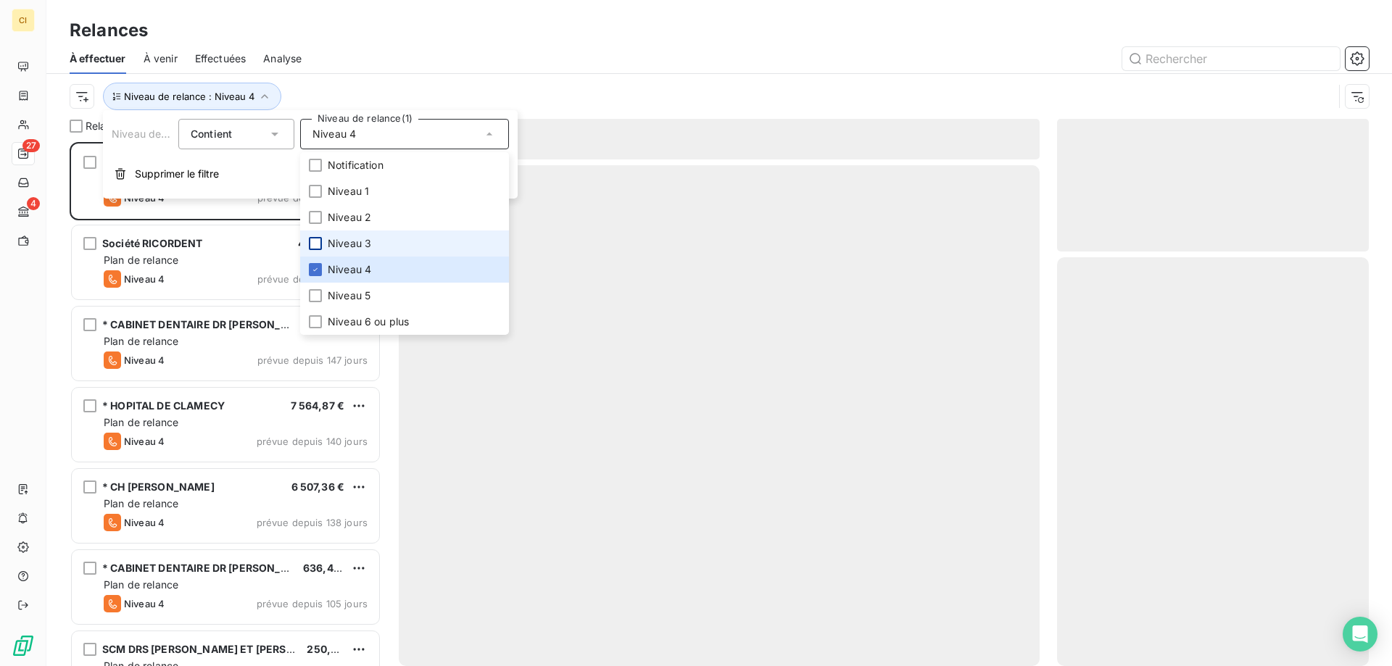
scroll to position [513, 301]
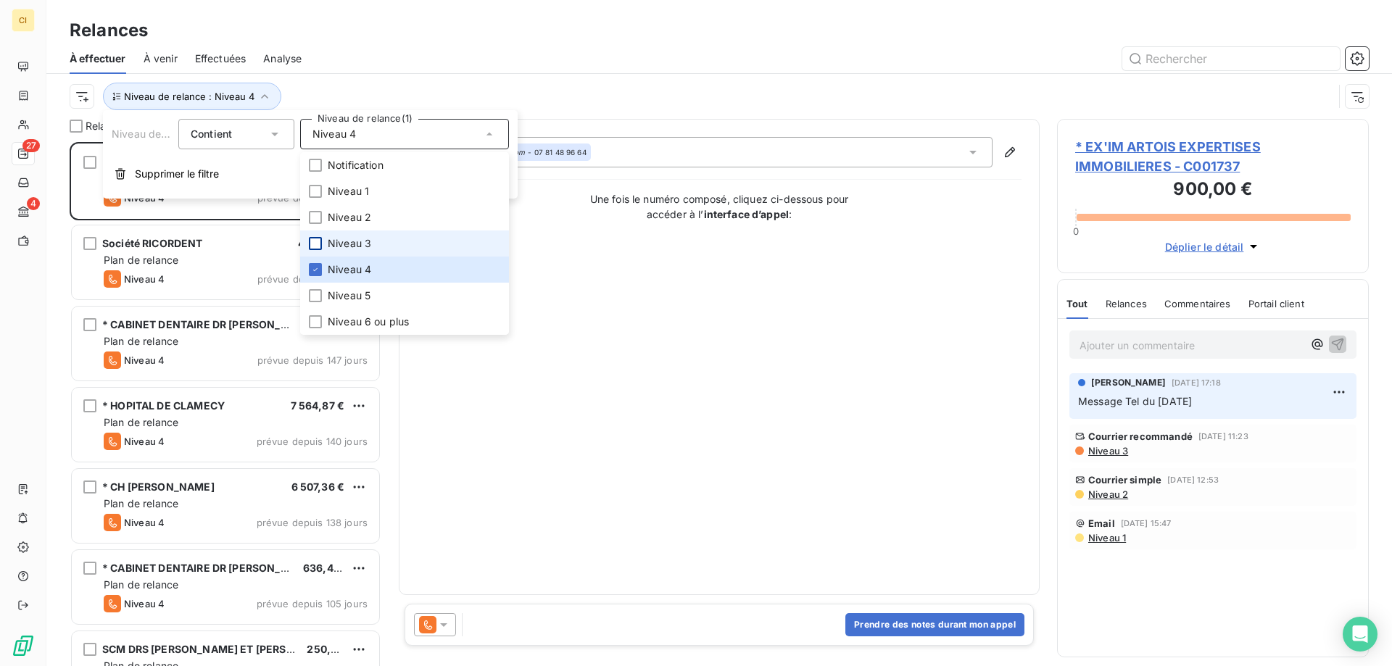
click at [438, 61] on div at bounding box center [843, 58] width 1049 height 23
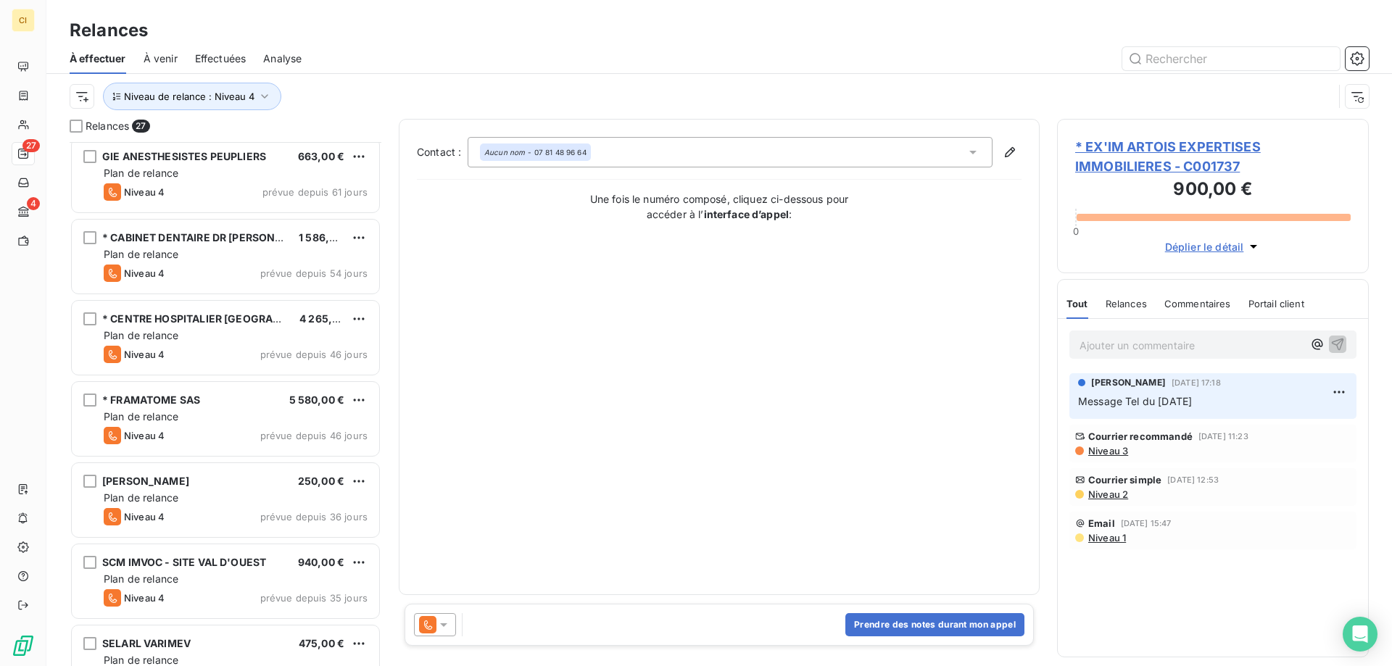
scroll to position [1668, 0]
